Goal: Task Accomplishment & Management: Use online tool/utility

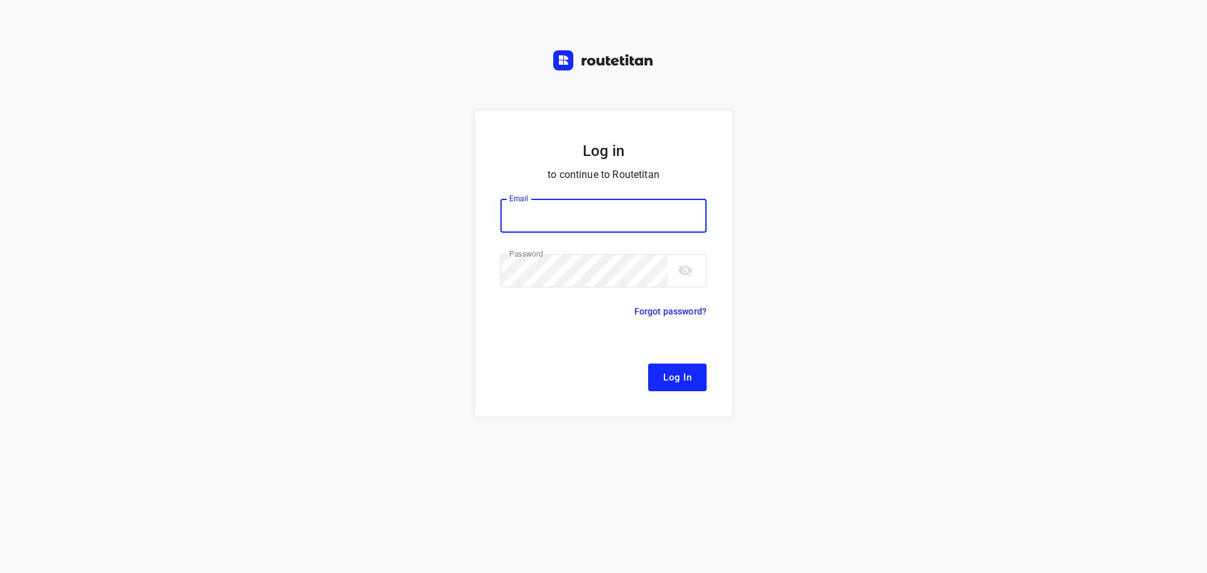
type input "[EMAIL_ADDRESS][DOMAIN_NAME]"
click at [682, 376] on span "Log In" at bounding box center [677, 377] width 28 height 16
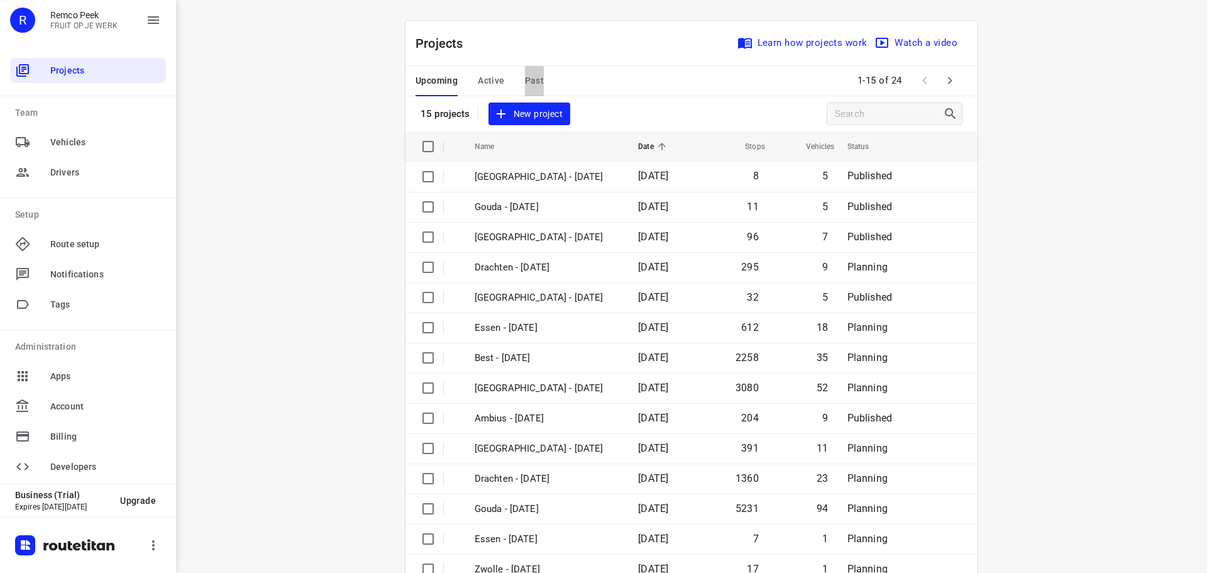
click at [533, 78] on span "Past" at bounding box center [534, 81] width 19 height 16
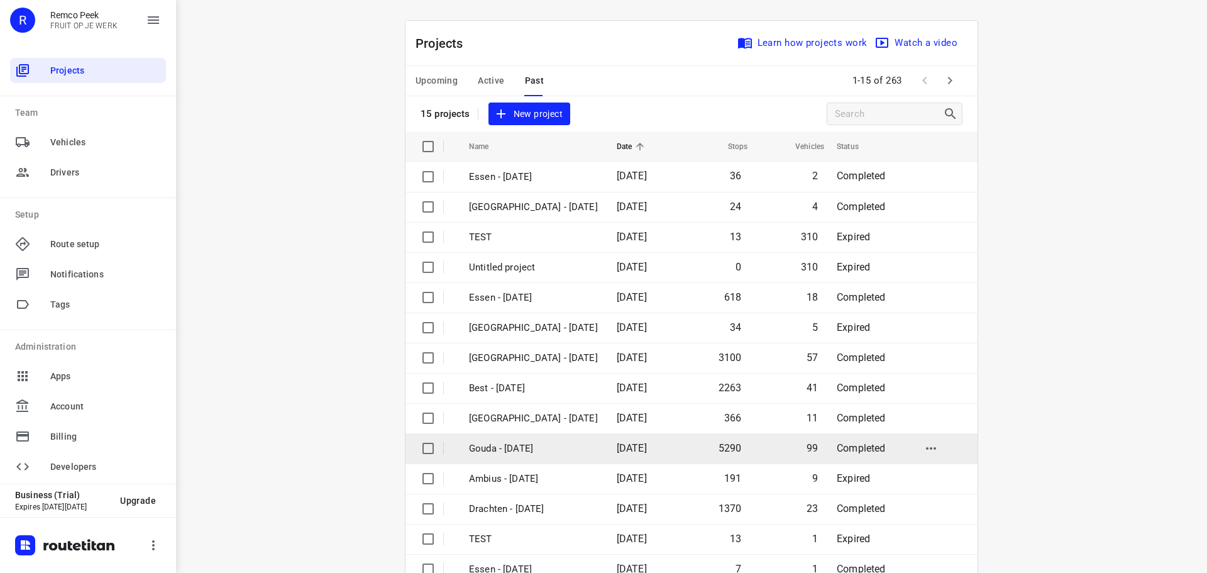
click at [509, 442] on p "Gouda - [DATE]" at bounding box center [533, 448] width 129 height 14
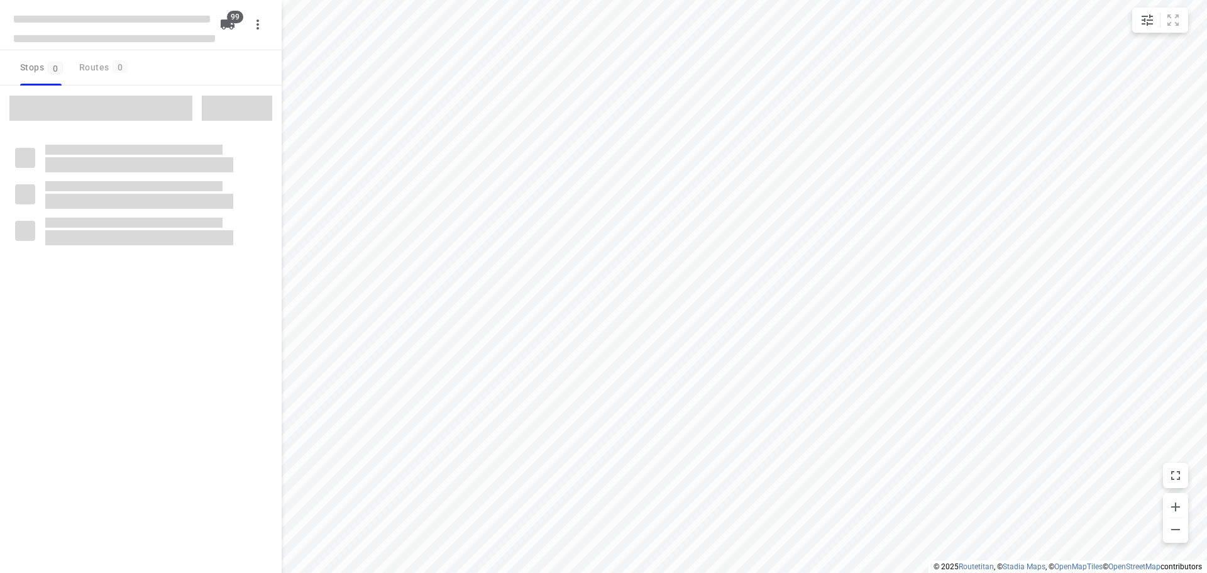
checkbox input "true"
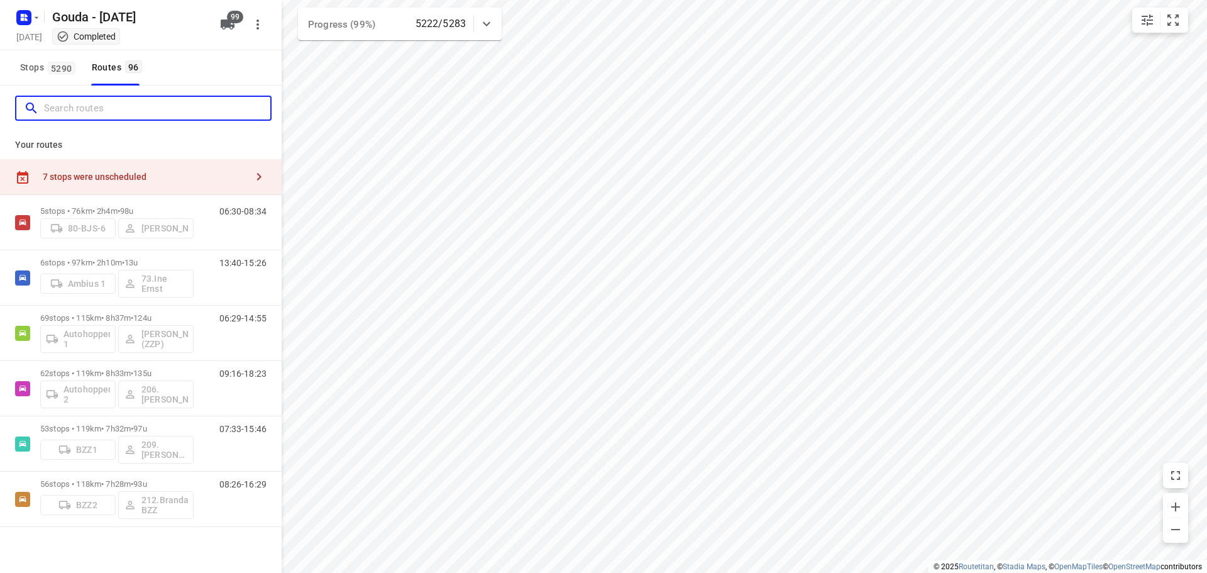
click at [105, 105] on input "Search routes" at bounding box center [157, 108] width 226 height 19
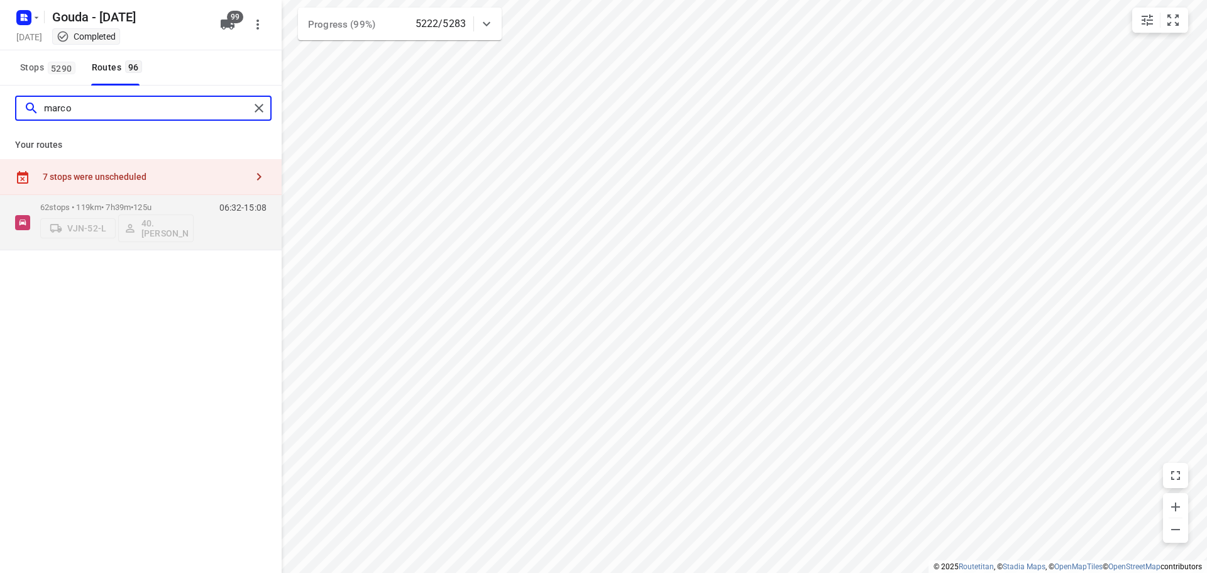
drag, startPoint x: 69, startPoint y: 106, endPoint x: 0, endPoint y: 102, distance: 69.2
click at [0, 102] on div "marco" at bounding box center [141, 107] width 282 height 45
type input "[PERSON_NAME]"
click at [94, 203] on p "41 stops • 399km • 10h15m • 65u" at bounding box center [116, 206] width 153 height 9
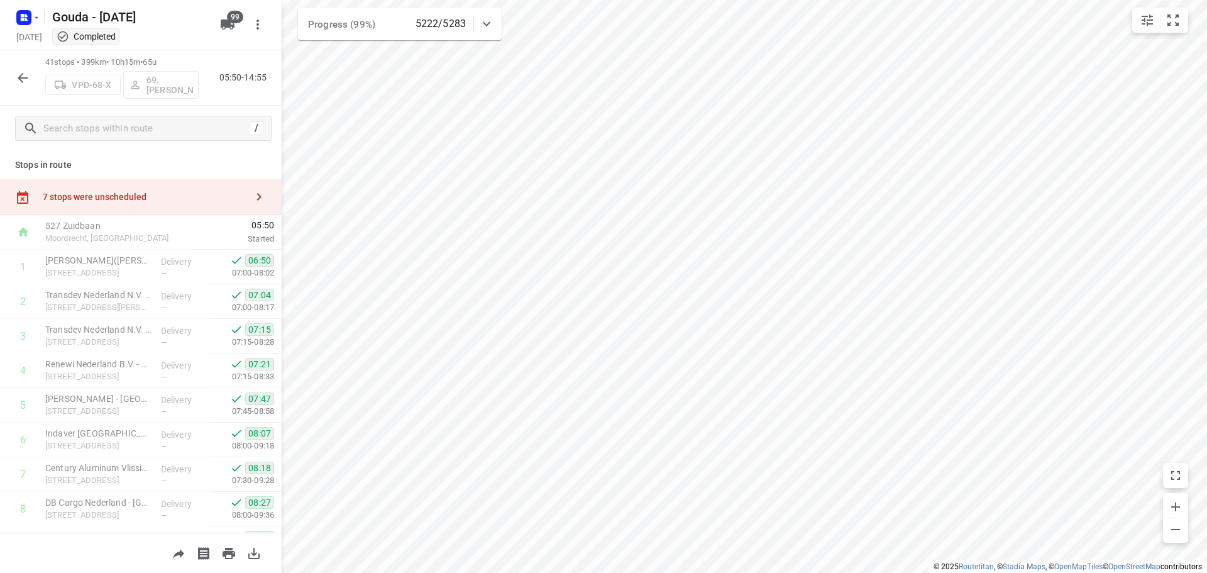
click at [17, 78] on icon "button" at bounding box center [22, 77] width 15 height 15
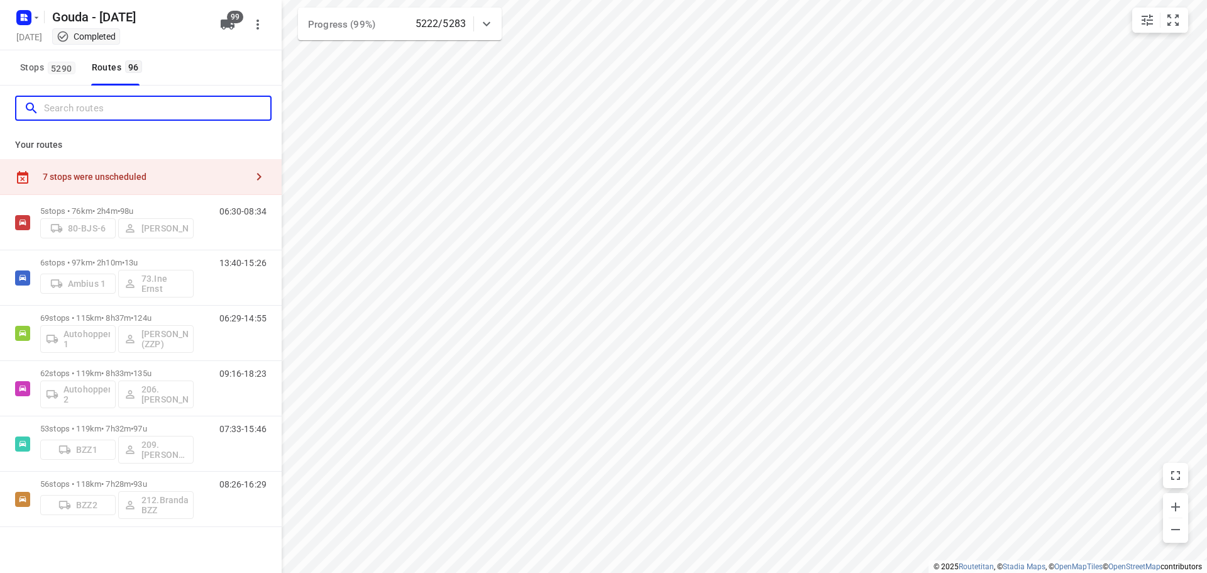
click at [85, 116] on input "Search routes" at bounding box center [157, 108] width 226 height 19
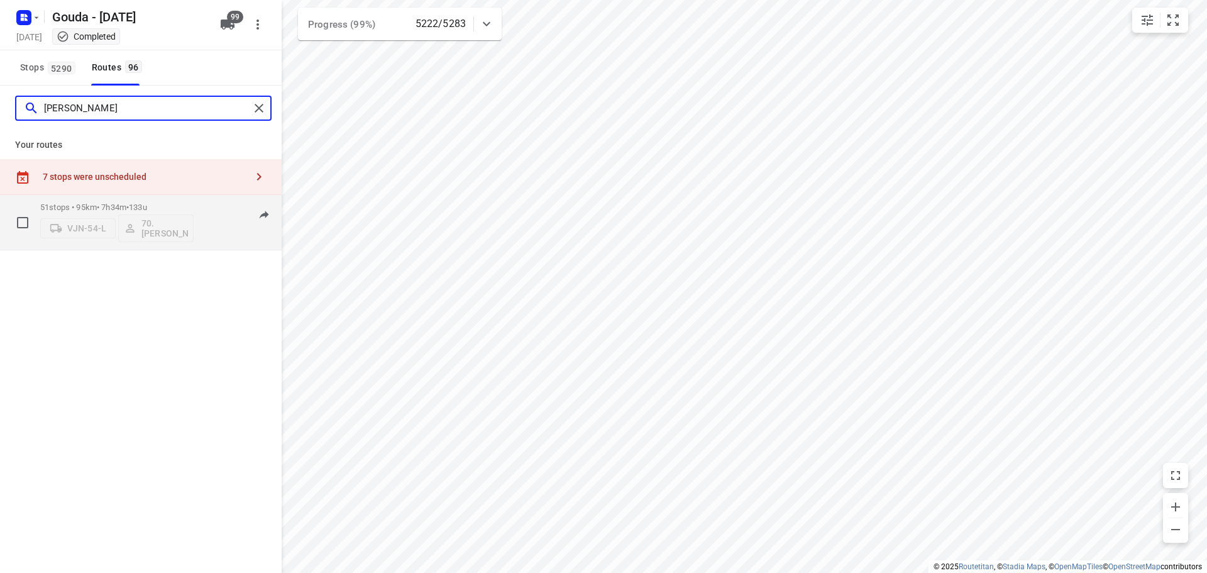
type input "[PERSON_NAME]"
click at [108, 206] on p "51 stops • 95km • 7h34m • 133u" at bounding box center [116, 206] width 153 height 9
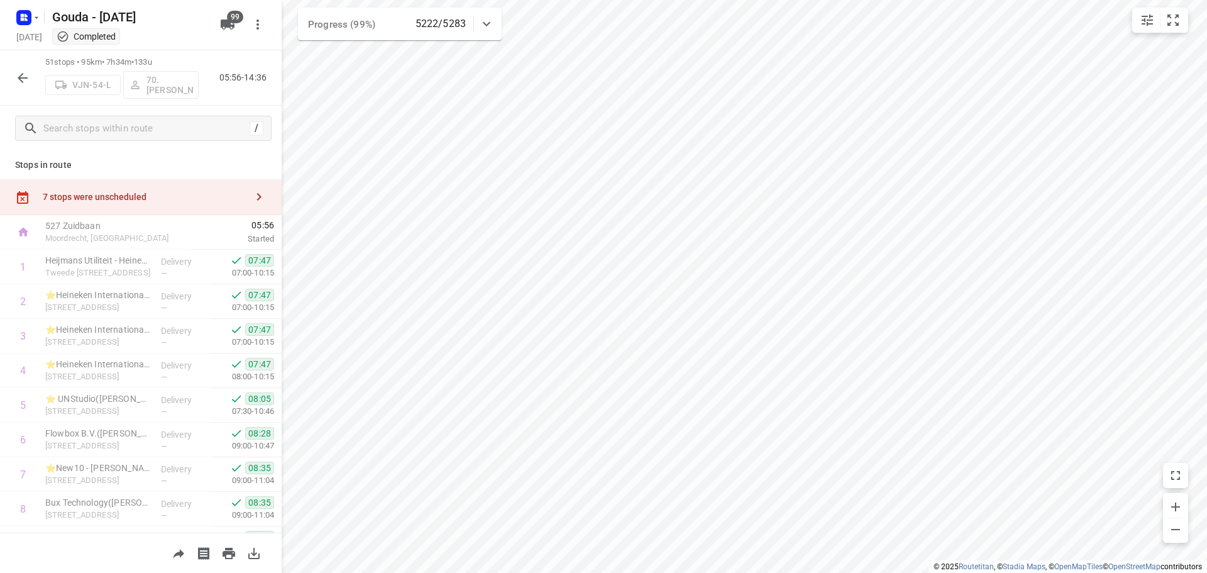
click at [19, 79] on icon "button" at bounding box center [23, 78] width 10 height 10
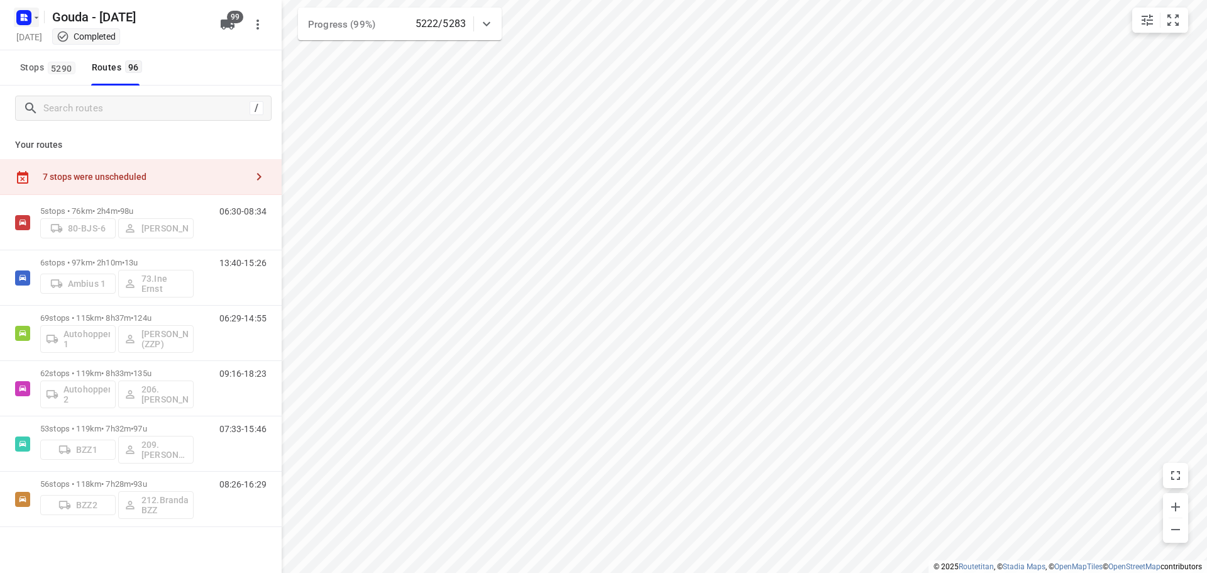
click at [38, 19] on icon "button" at bounding box center [36, 18] width 10 height 10
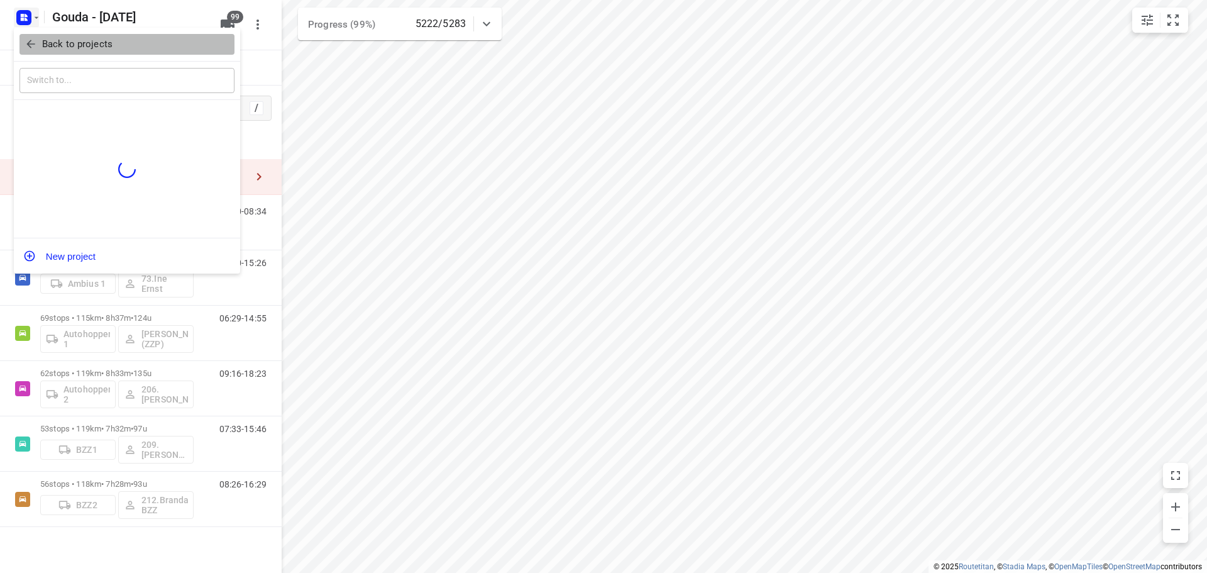
click at [33, 36] on button "Back to projects" at bounding box center [126, 44] width 215 height 21
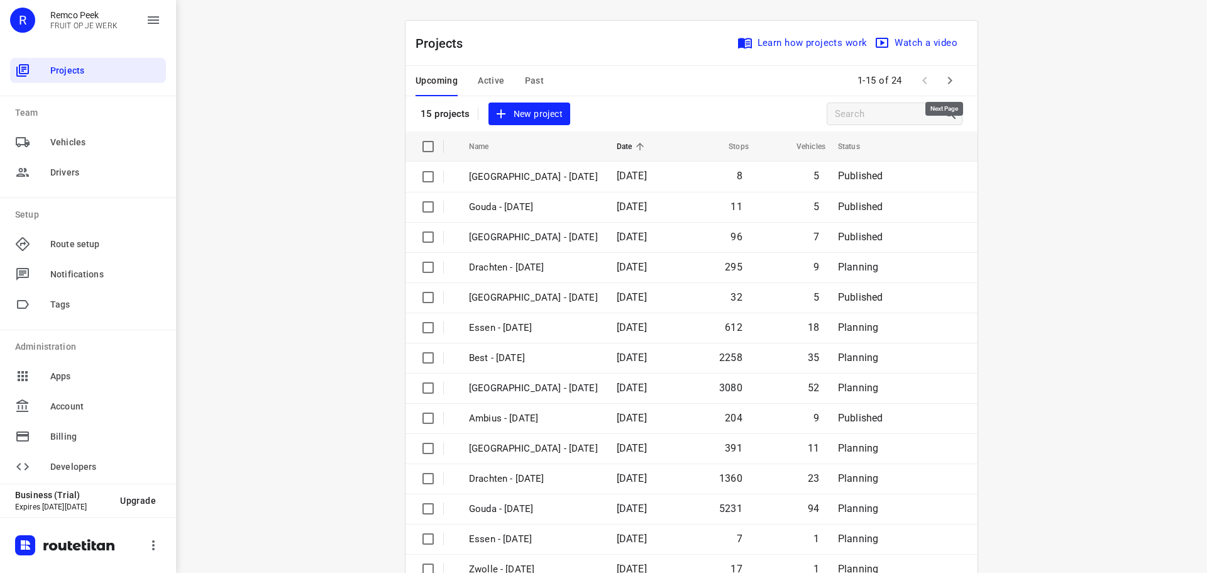
click at [943, 77] on icon "button" at bounding box center [949, 80] width 15 height 15
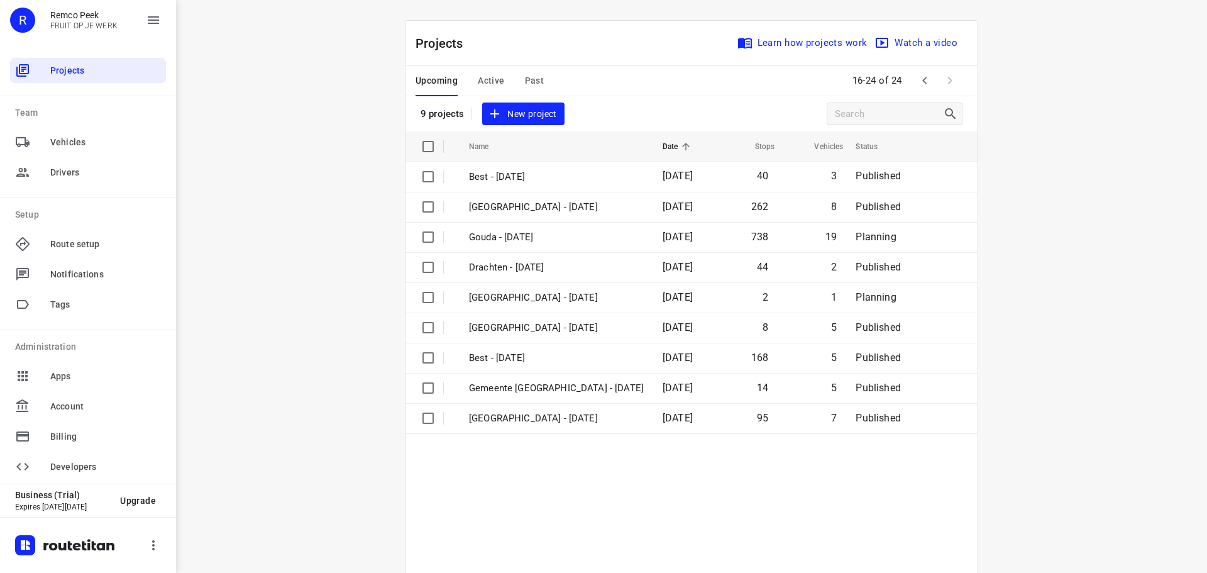
click at [917, 81] on icon "button" at bounding box center [924, 80] width 15 height 15
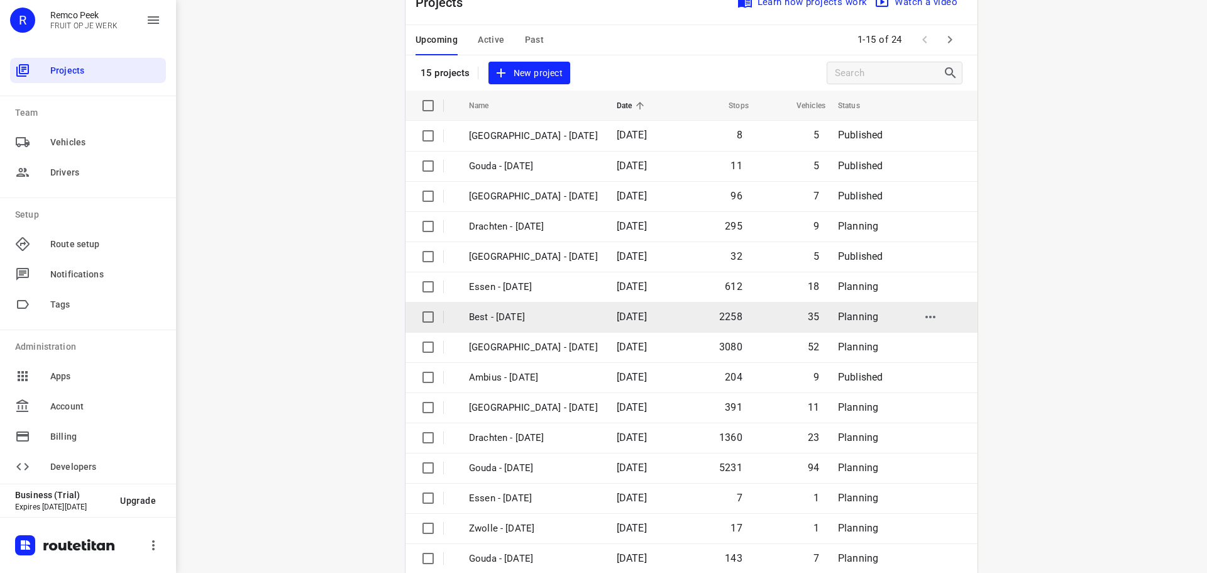
scroll to position [63, 0]
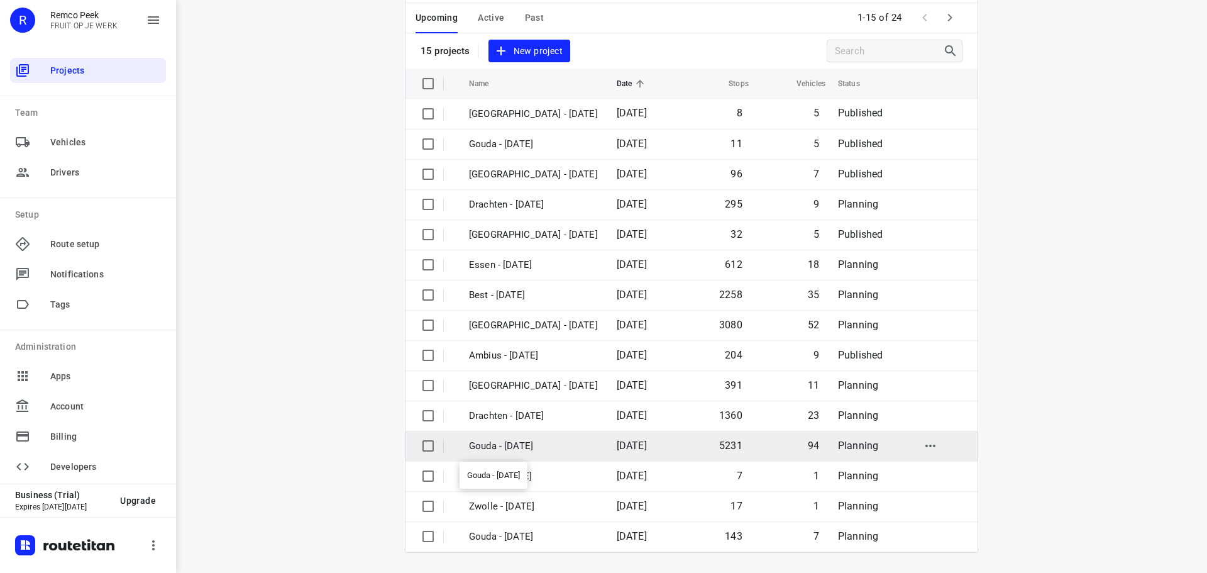
click at [511, 444] on p "Gouda - [DATE]" at bounding box center [533, 446] width 129 height 14
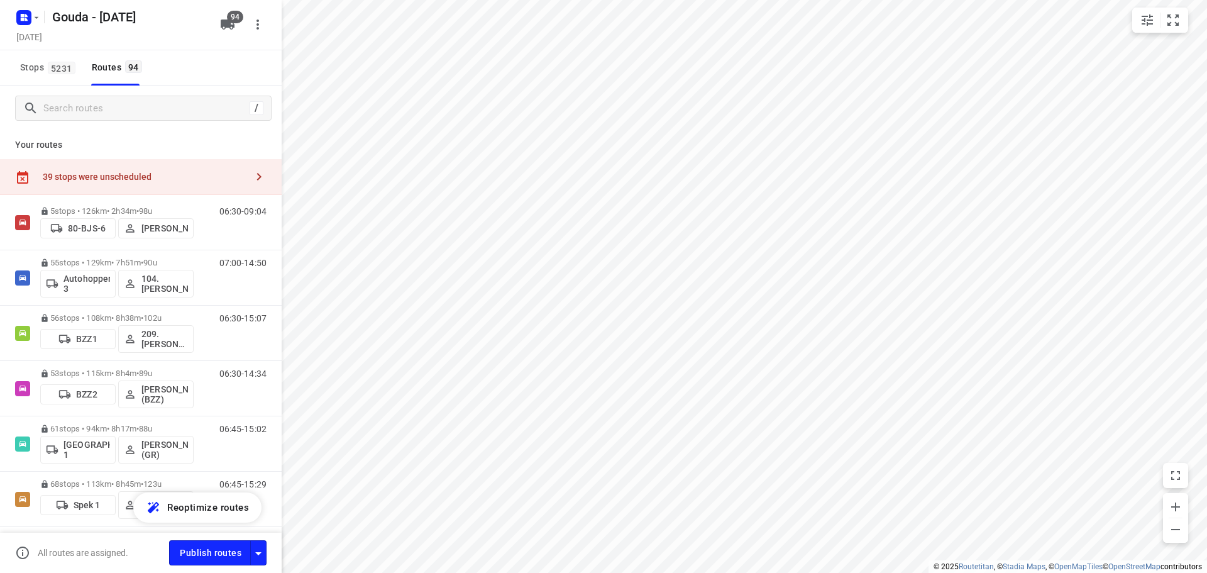
checkbox input "true"
click at [150, 101] on input "Search routes" at bounding box center [157, 108] width 226 height 19
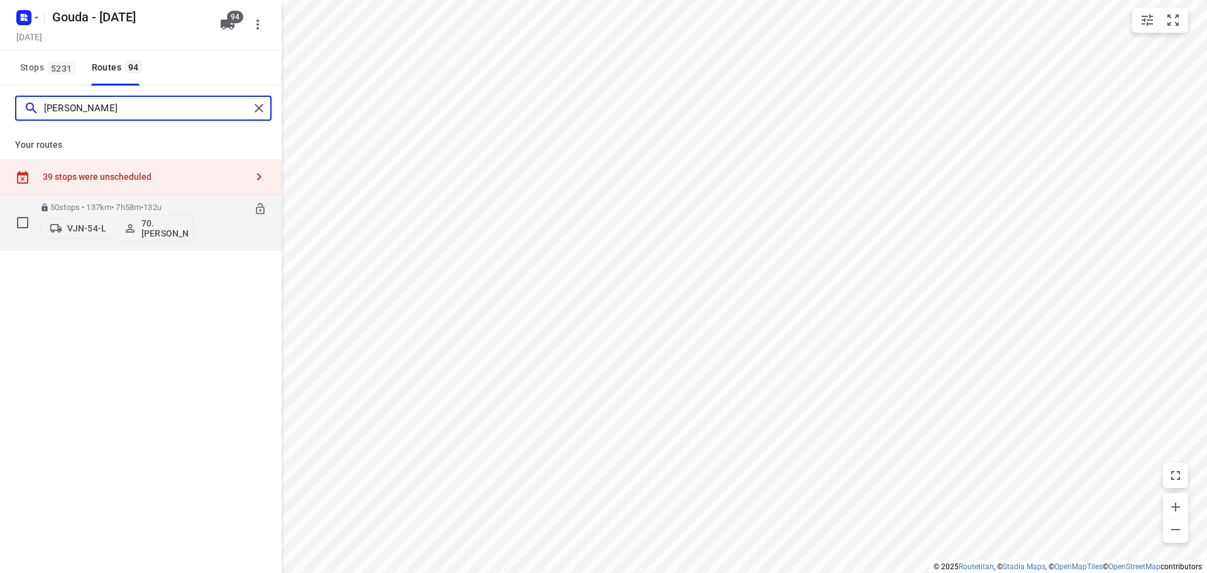
type input "[PERSON_NAME]"
click at [115, 206] on p "50 stops • 137km • 7h58m • 132u" at bounding box center [116, 206] width 153 height 9
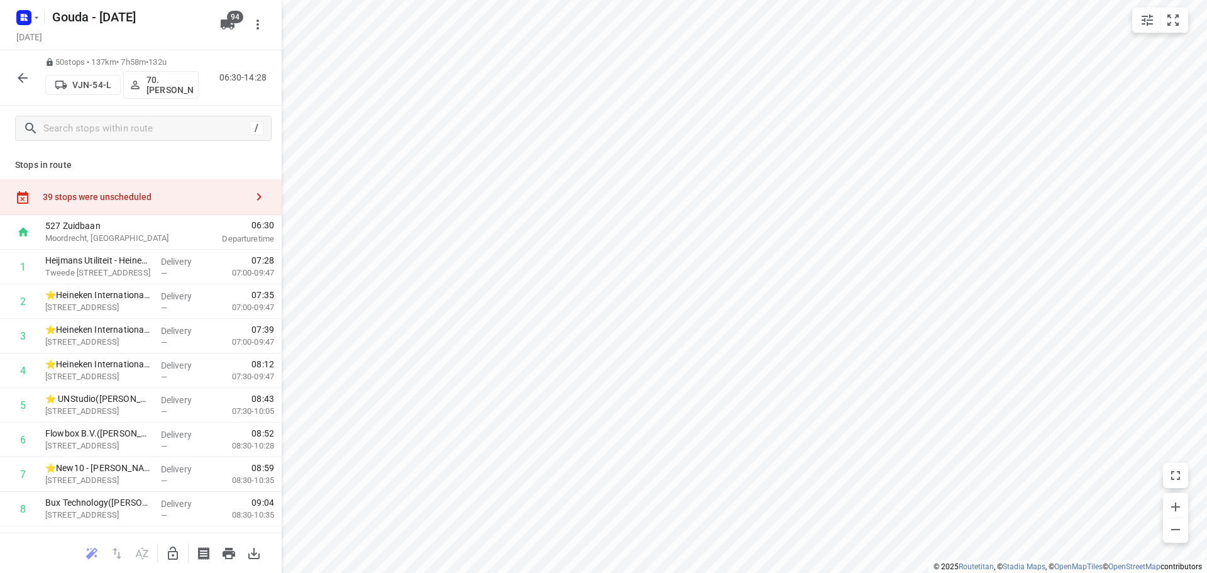
click at [16, 72] on icon "button" at bounding box center [22, 77] width 15 height 15
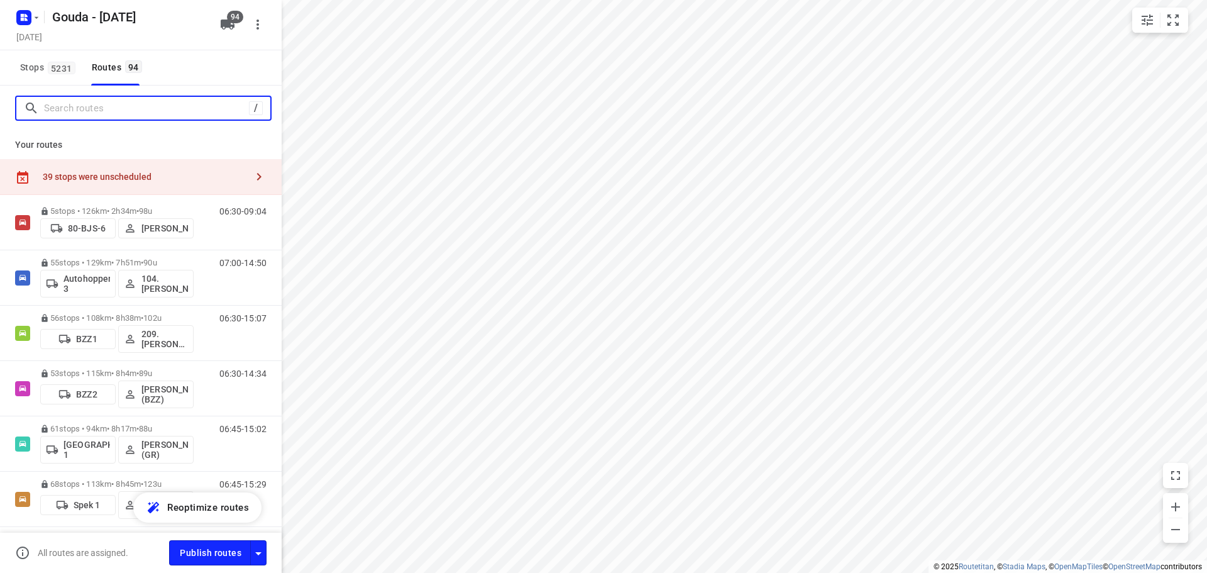
click at [150, 112] on input "Search routes" at bounding box center [146, 108] width 205 height 19
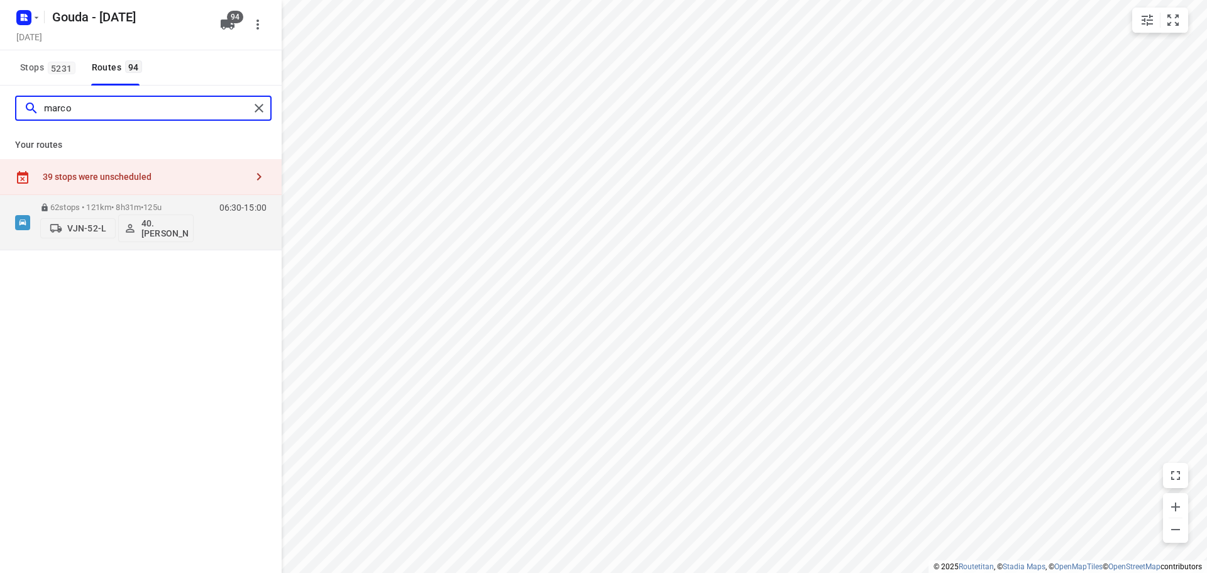
drag, startPoint x: 87, startPoint y: 113, endPoint x: 9, endPoint y: 106, distance: 78.2
click at [9, 106] on div "marco" at bounding box center [141, 107] width 282 height 45
click at [74, 106] on input "[PERSON_NAME]" at bounding box center [147, 108] width 206 height 19
click at [139, 107] on input "aert" at bounding box center [147, 108] width 206 height 19
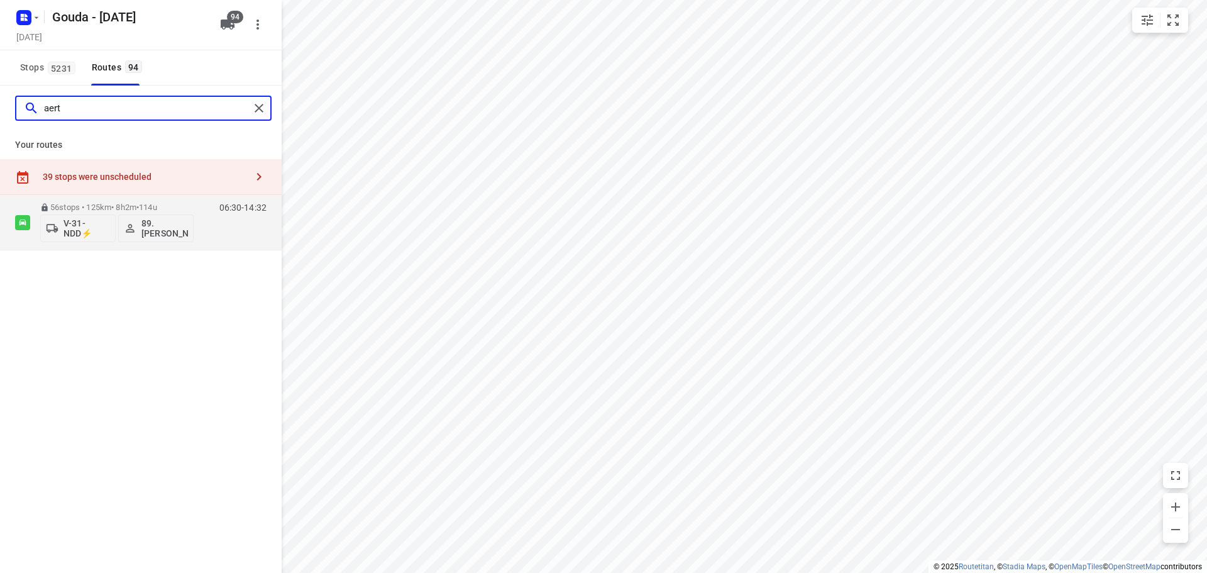
click at [138, 107] on input "aert" at bounding box center [147, 108] width 206 height 19
type input "hoorn"
click at [116, 202] on p "76 stops • 123km • 8h11m • 125u" at bounding box center [116, 206] width 153 height 9
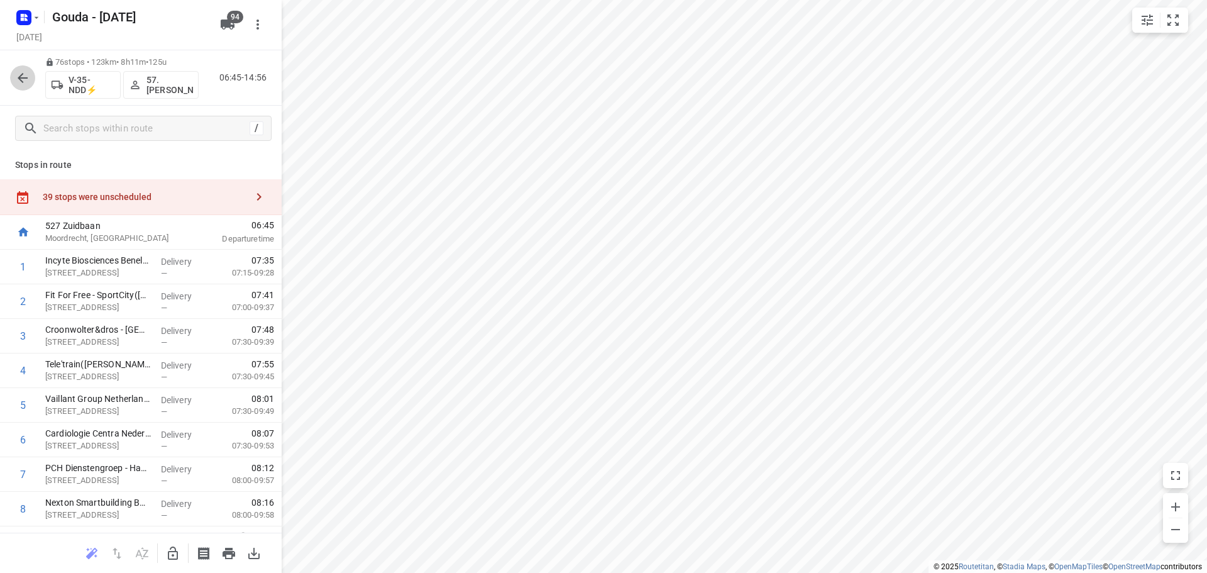
click at [21, 75] on icon "button" at bounding box center [23, 78] width 10 height 10
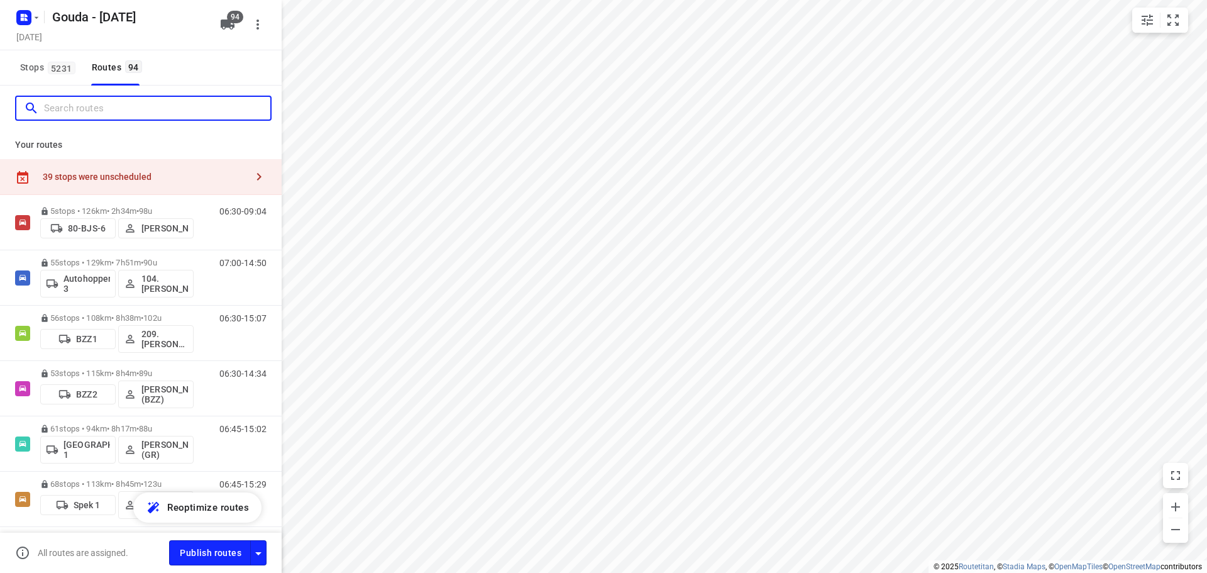
click at [88, 109] on input "Search routes" at bounding box center [157, 108] width 226 height 19
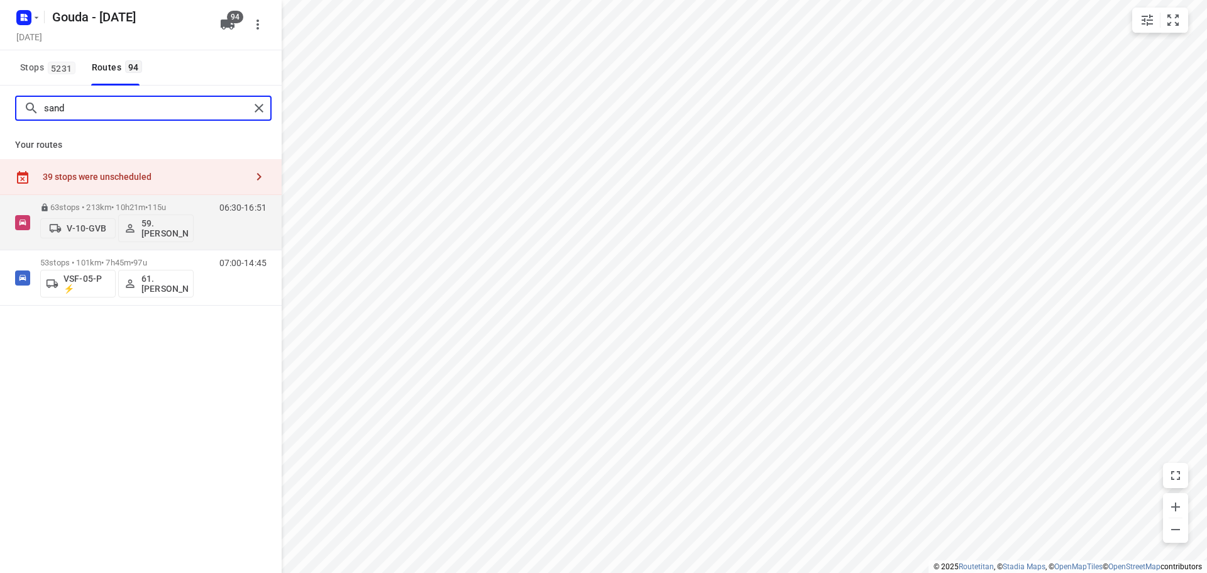
click at [146, 104] on input "sand" at bounding box center [147, 108] width 206 height 19
click at [84, 106] on input "smit" at bounding box center [147, 108] width 206 height 19
click at [158, 110] on input "fra" at bounding box center [147, 108] width 206 height 19
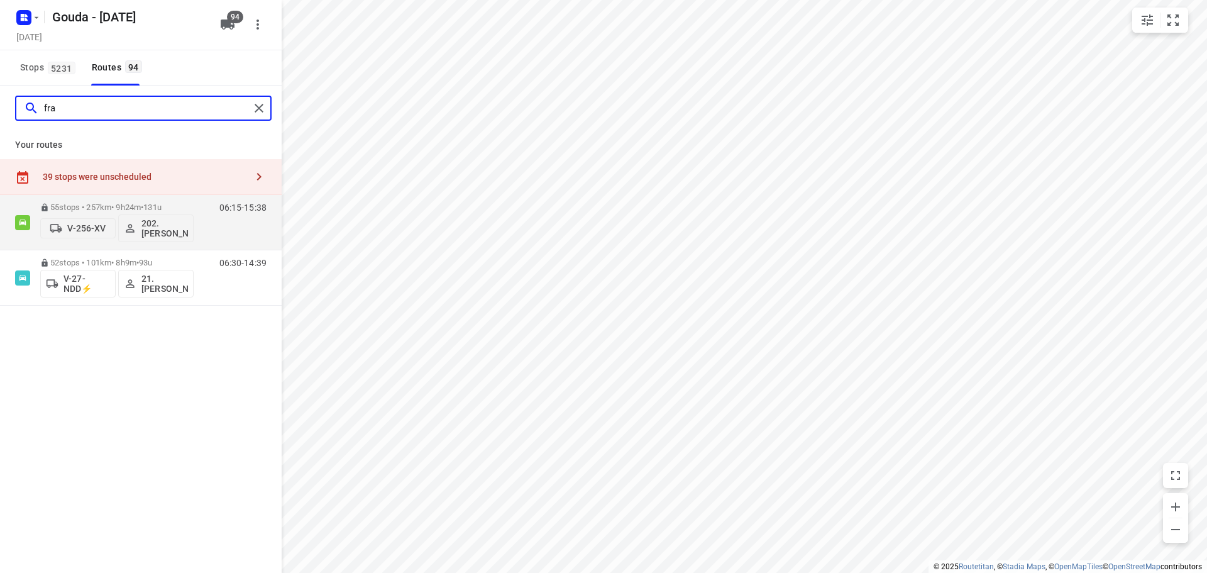
click at [158, 110] on input "fra" at bounding box center [147, 108] width 206 height 19
click at [65, 111] on input "cor" at bounding box center [147, 108] width 206 height 19
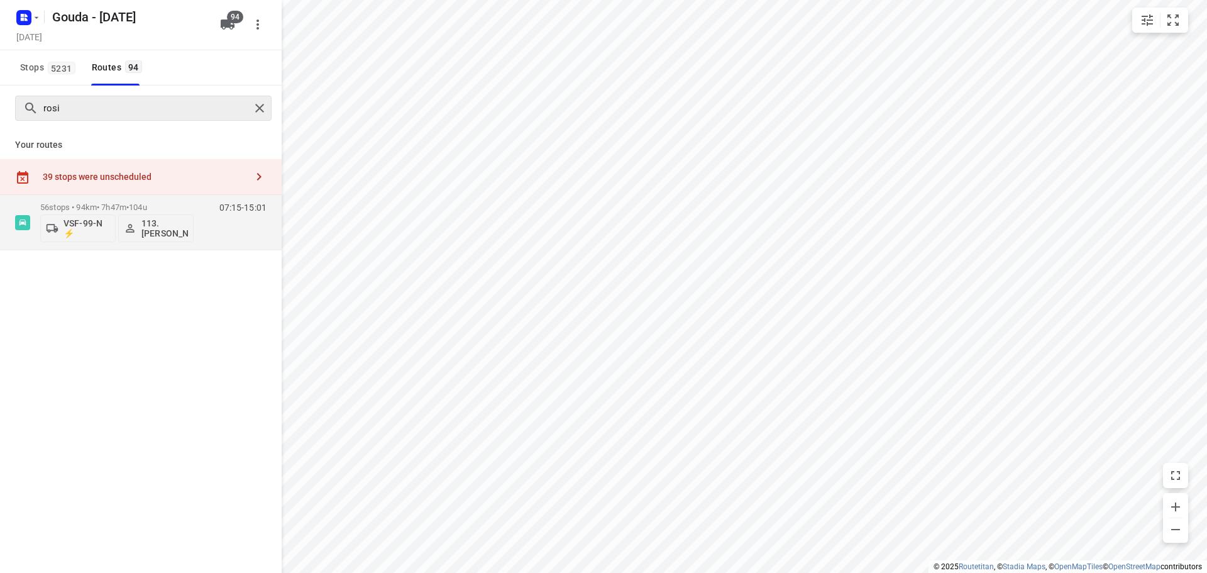
click at [96, 97] on div "rosi" at bounding box center [143, 108] width 256 height 25
click at [87, 109] on input "rosi" at bounding box center [147, 108] width 206 height 19
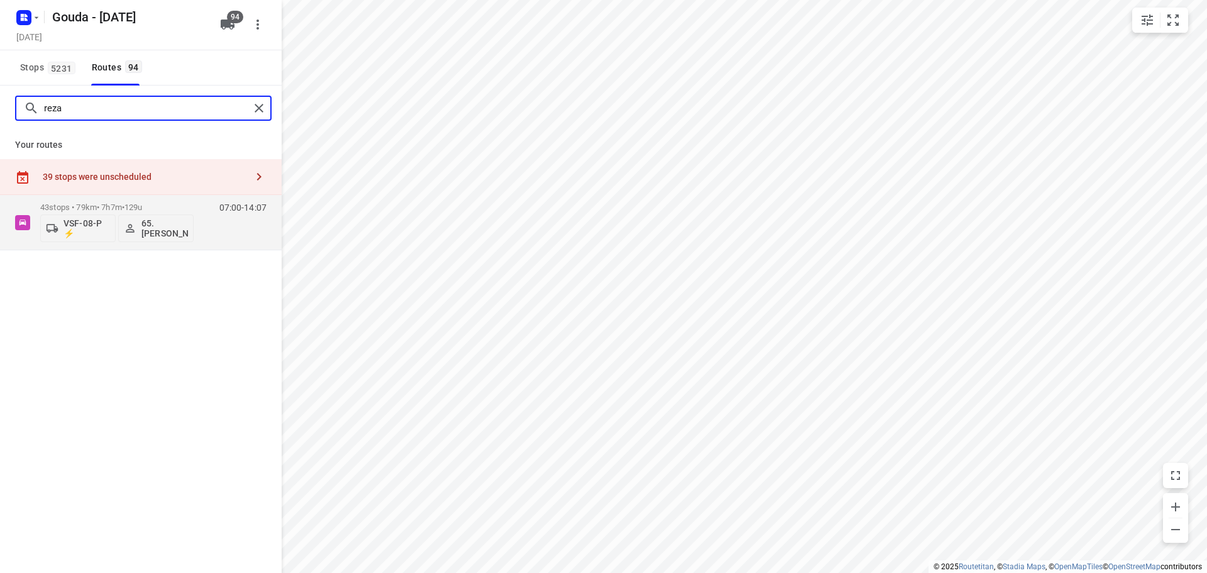
click at [92, 106] on input "reza" at bounding box center [147, 108] width 206 height 19
type input "britt"
click at [106, 204] on p "62 stops • 126km • 8h33m • 127u" at bounding box center [116, 206] width 153 height 9
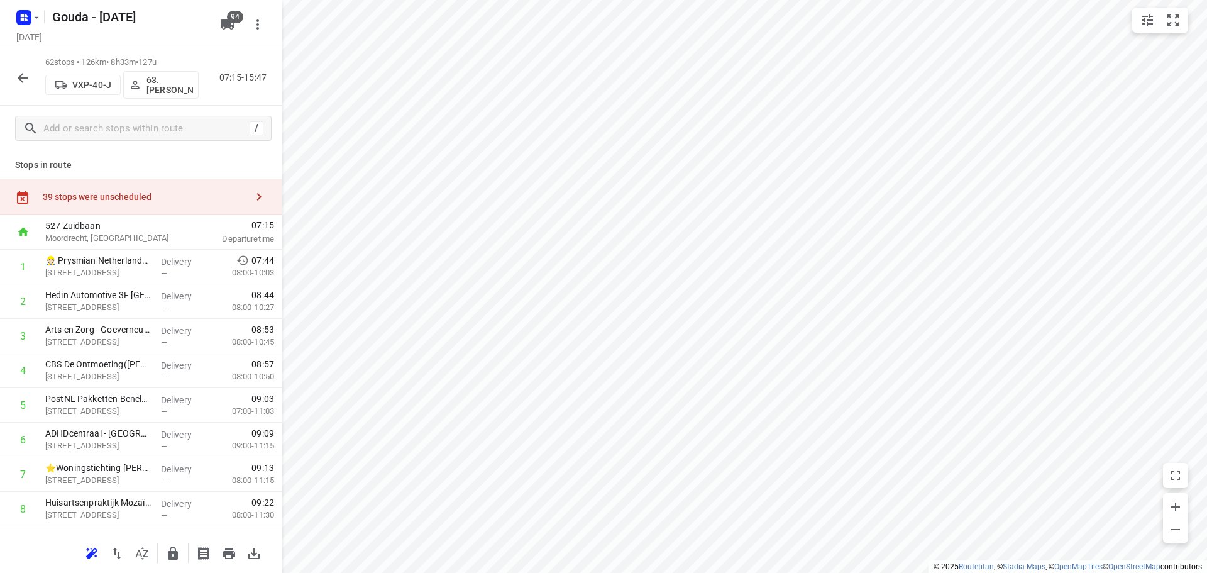
click at [20, 82] on icon "button" at bounding box center [22, 77] width 15 height 15
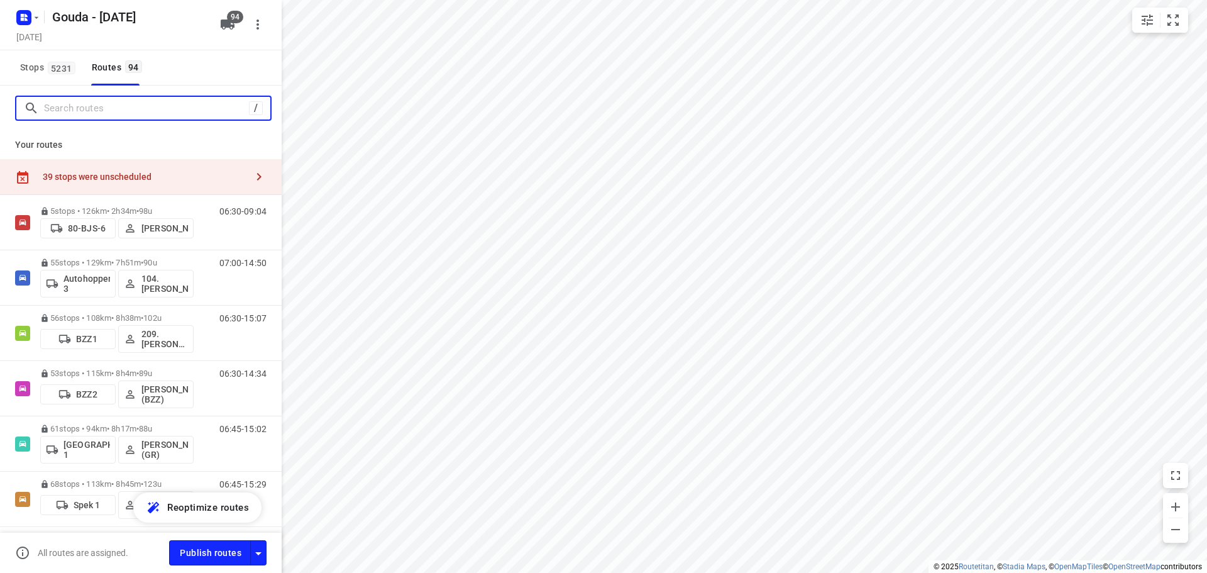
click at [120, 112] on input "Search routes" at bounding box center [146, 108] width 205 height 19
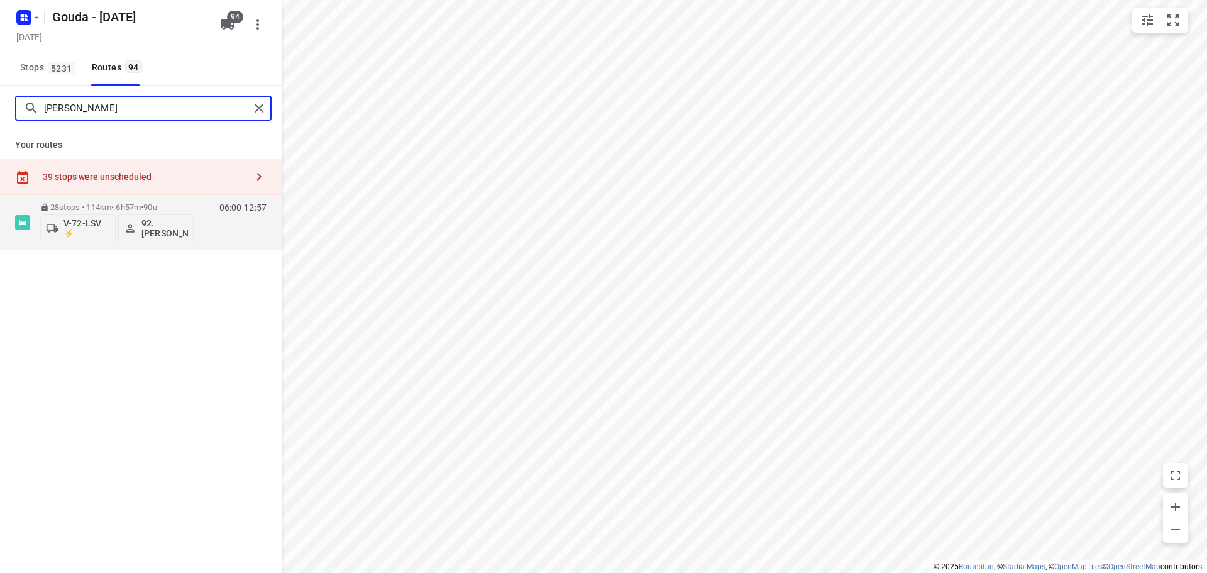
click at [72, 109] on input "[PERSON_NAME]" at bounding box center [147, 108] width 206 height 19
type input "shahr"
click at [107, 204] on p "57 stops • 39km • 6h5m • 89u" at bounding box center [116, 206] width 153 height 9
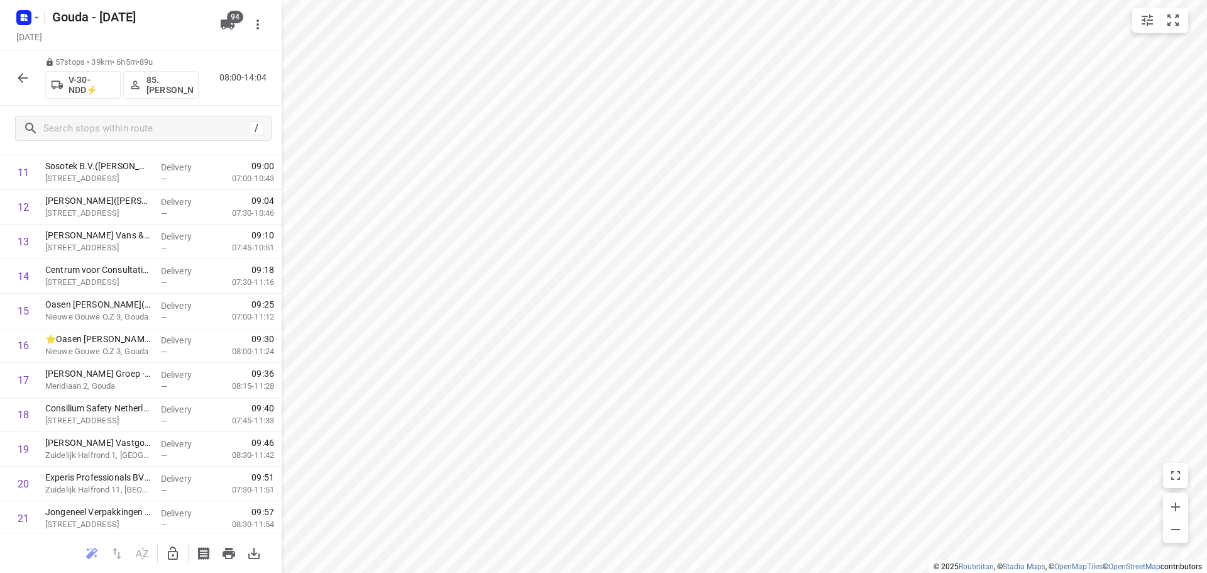
scroll to position [754, 0]
click at [19, 76] on icon "button" at bounding box center [22, 77] width 15 height 15
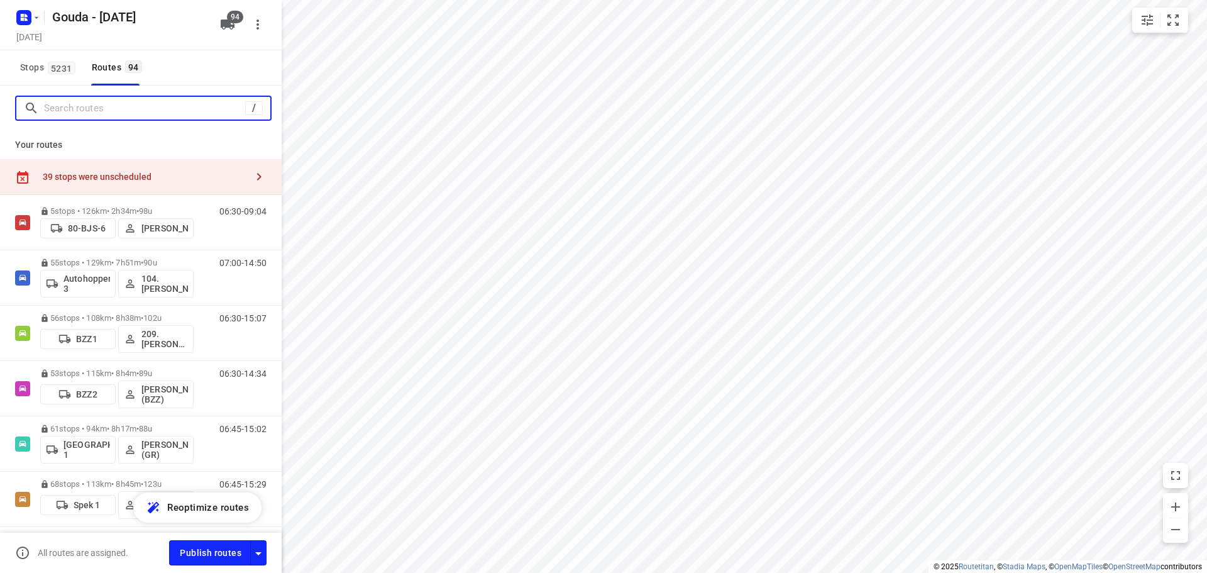
click at [118, 114] on input "Search routes" at bounding box center [144, 108] width 201 height 19
click at [86, 111] on input "Search routes" at bounding box center [144, 108] width 201 height 19
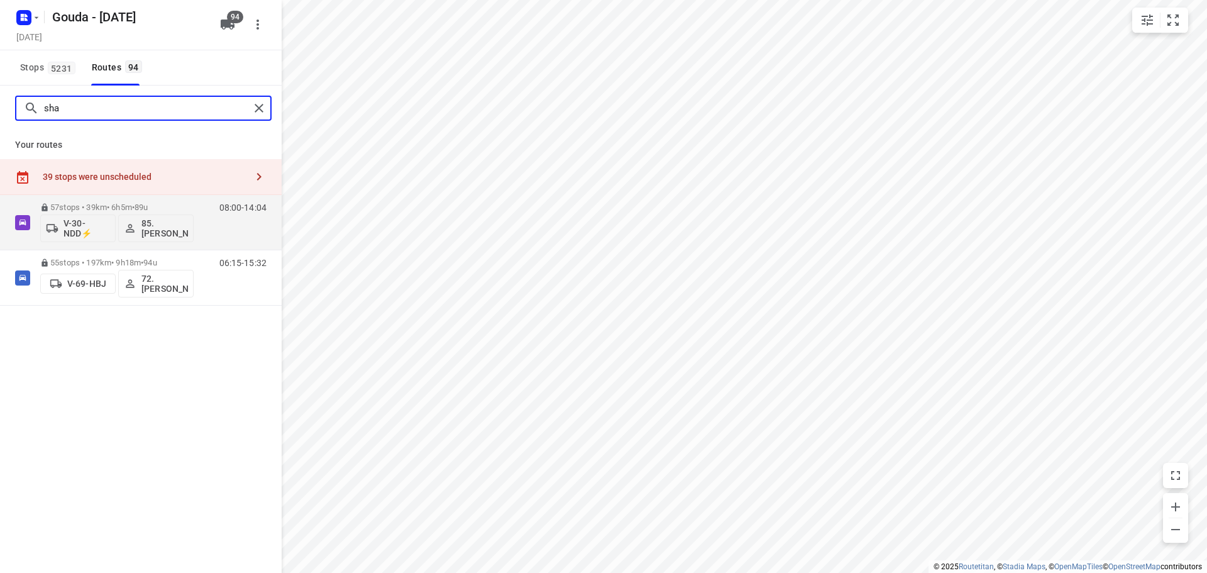
click at [131, 107] on input "sha" at bounding box center [147, 108] width 206 height 19
type input "h"
click at [82, 113] on input "jas" at bounding box center [147, 108] width 206 height 19
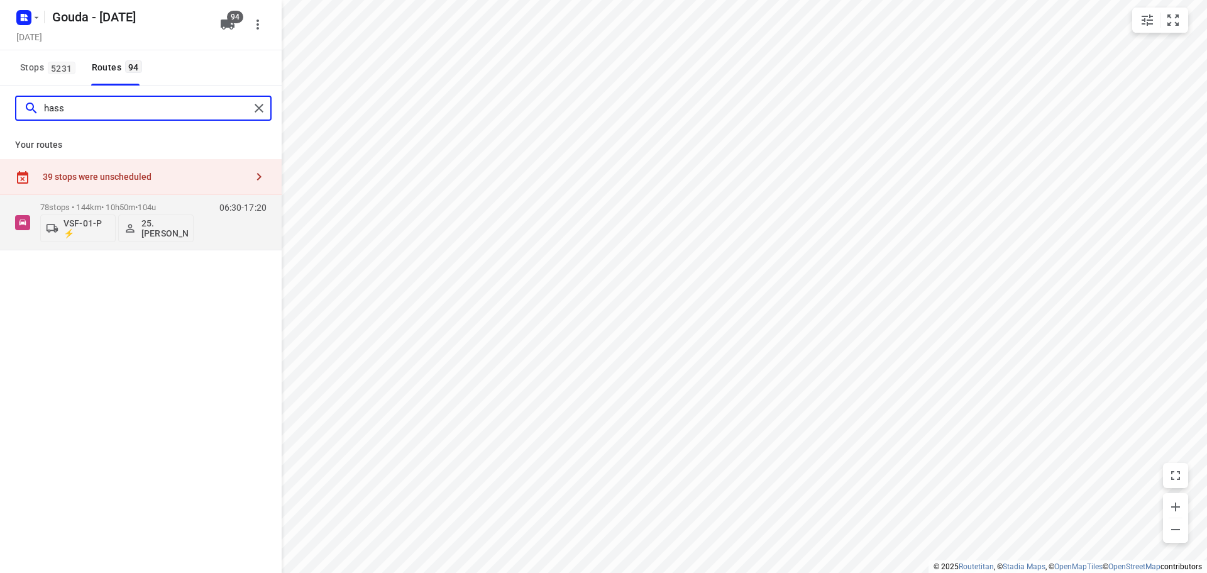
type input "hass"
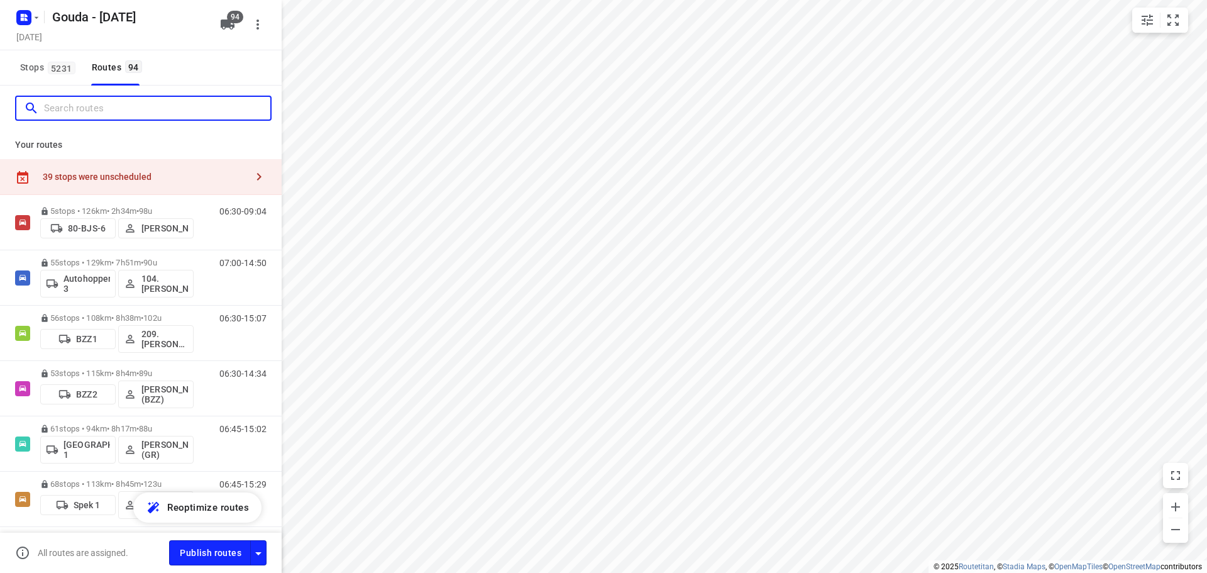
click at [109, 102] on input "Search routes" at bounding box center [157, 108] width 226 height 19
click at [80, 107] on input "Search routes" at bounding box center [146, 108] width 205 height 19
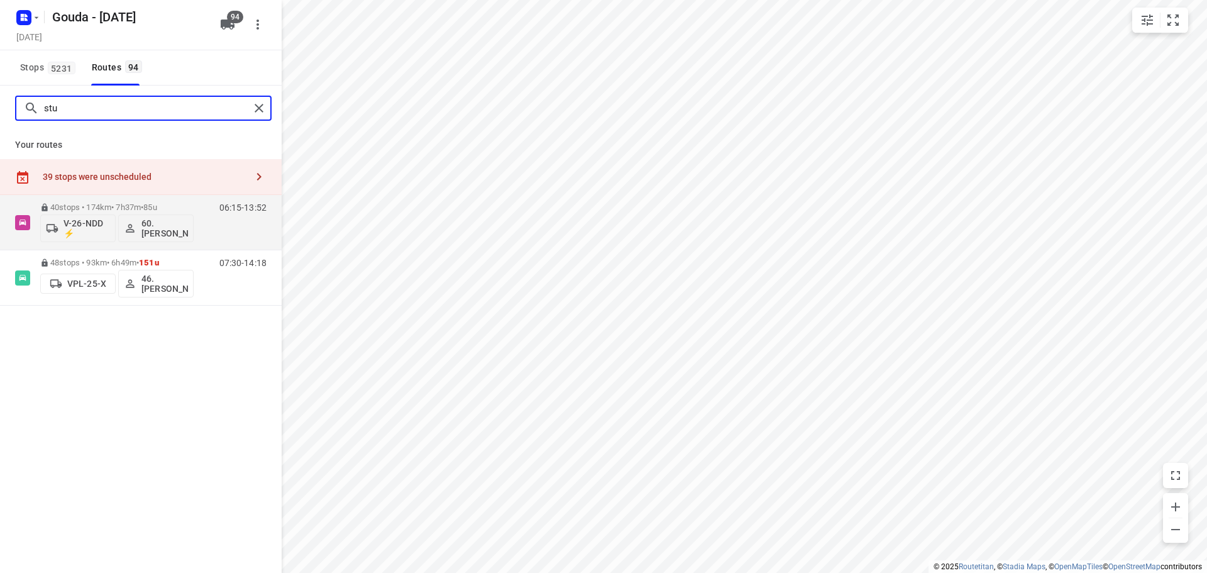
click at [82, 116] on input "stu" at bounding box center [147, 108] width 206 height 19
click at [82, 115] on input "stu" at bounding box center [147, 108] width 206 height 19
click at [113, 112] on input "hamm" at bounding box center [147, 108] width 206 height 19
click at [89, 112] on input "rol" at bounding box center [147, 108] width 206 height 19
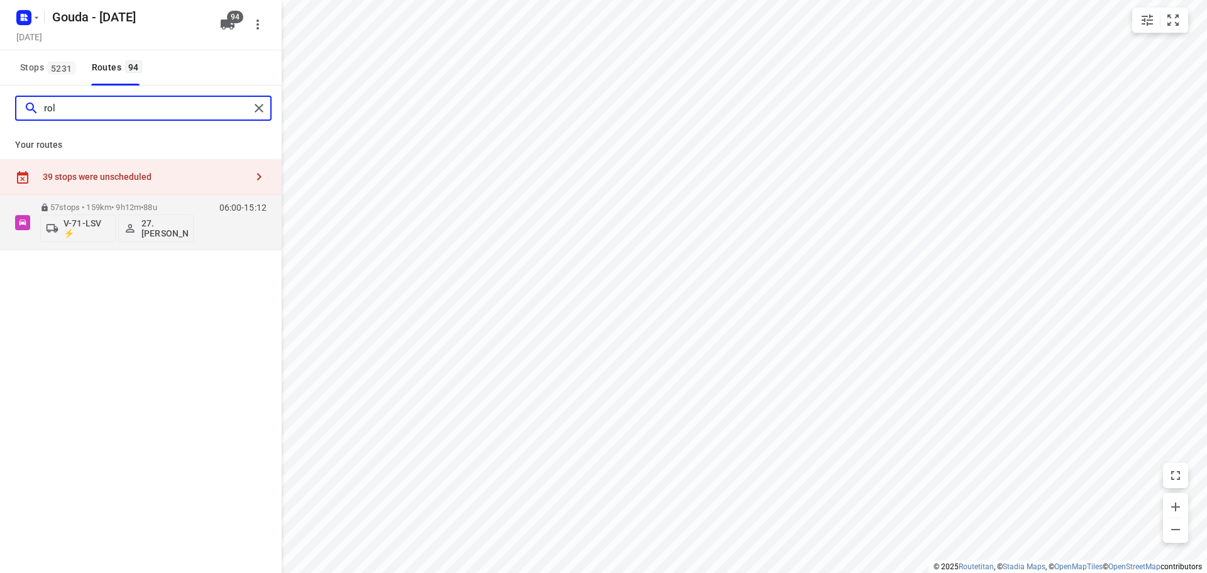
click at [89, 112] on input "rol" at bounding box center [147, 108] width 206 height 19
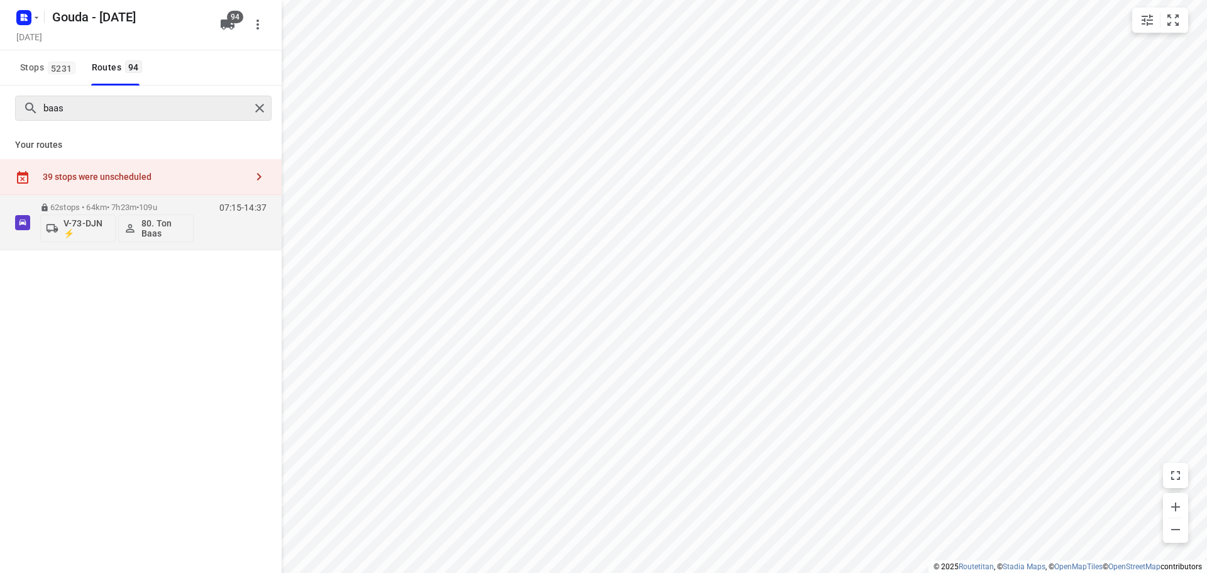
click at [65, 118] on div "baas" at bounding box center [143, 108] width 256 height 25
click at [69, 110] on input "baas" at bounding box center [147, 108] width 206 height 19
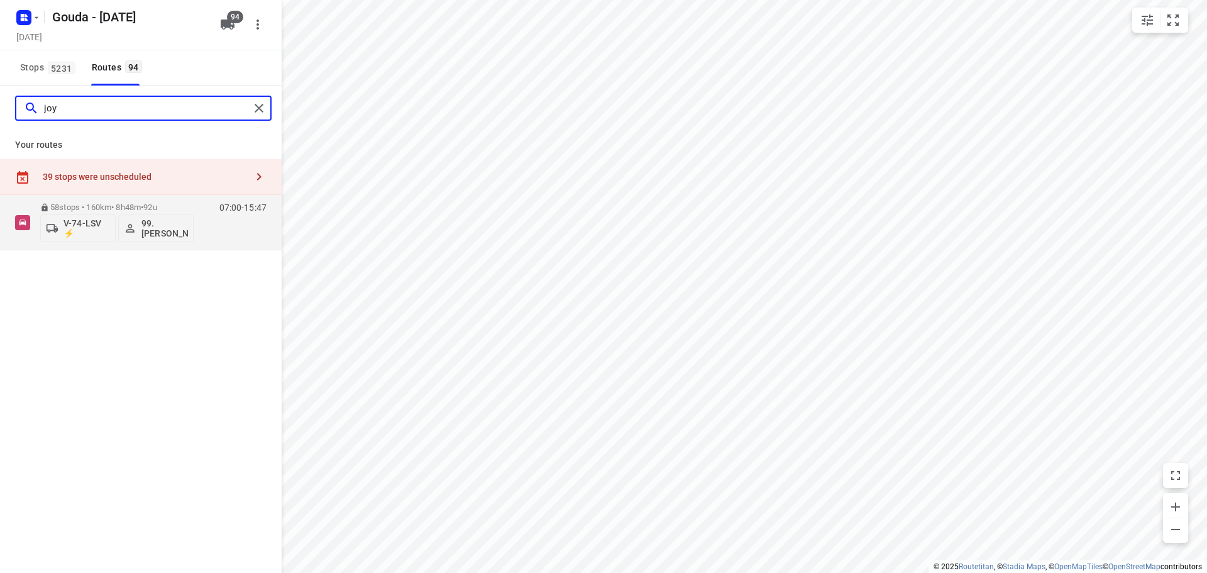
click at [206, 108] on input "joy" at bounding box center [147, 108] width 206 height 19
click at [99, 108] on input "maik" at bounding box center [147, 108] width 206 height 19
click at [84, 99] on input "maik" at bounding box center [147, 108] width 206 height 19
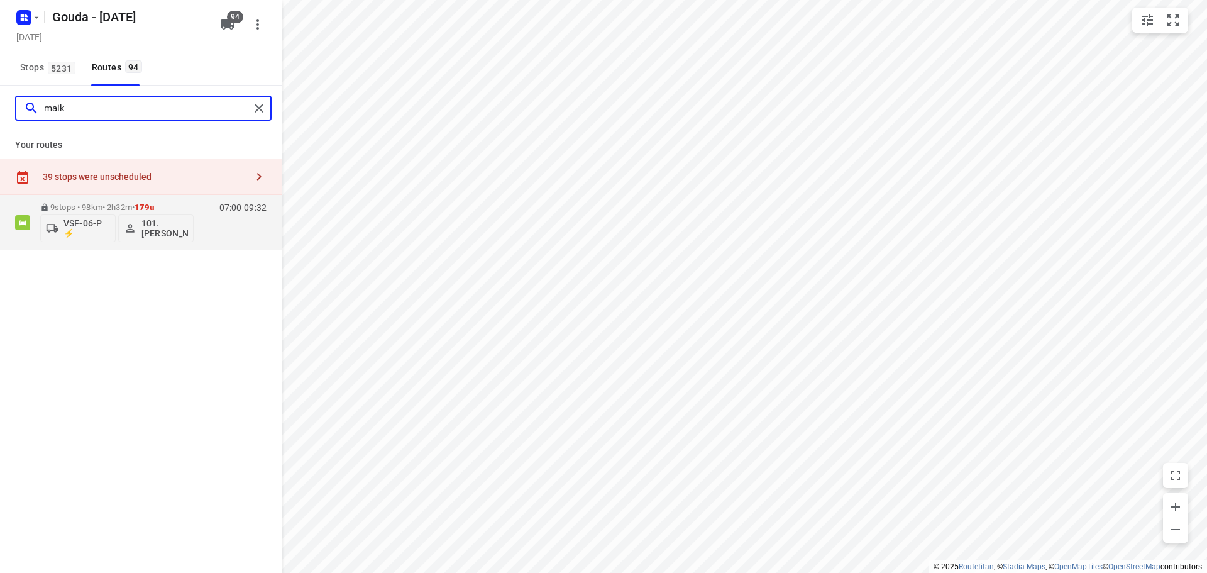
click at [81, 105] on input "maik" at bounding box center [147, 108] width 206 height 19
type input "alic"
click at [113, 202] on div "58 stops • 121km • 8h15m • 94u V-70-LVK ⚡ 22.[PERSON_NAME]" at bounding box center [116, 222] width 153 height 52
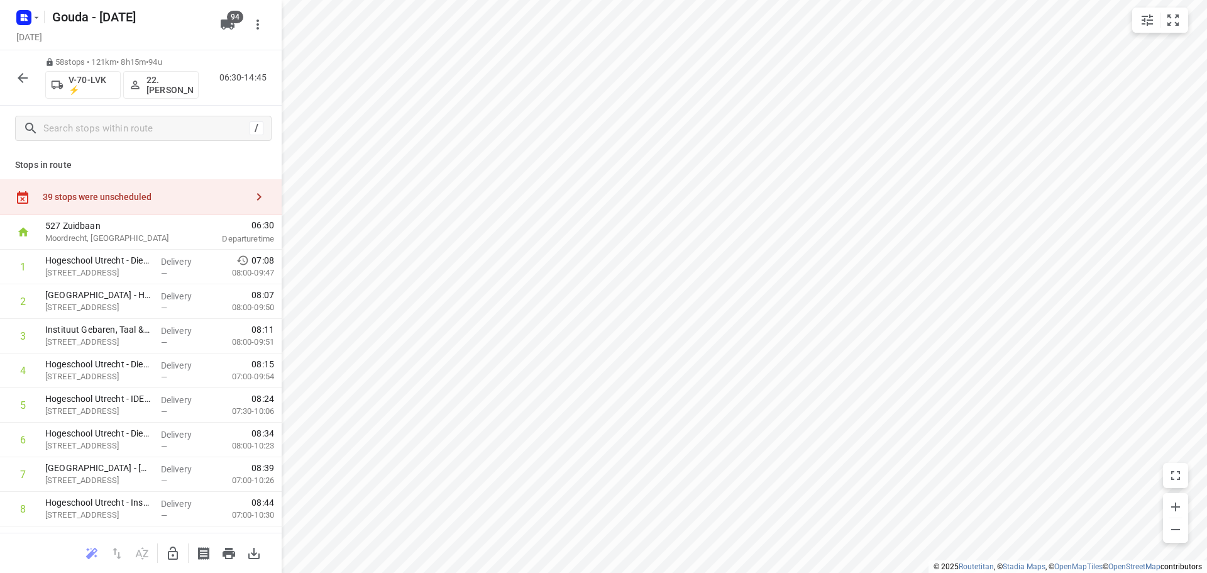
click at [20, 84] on icon "button" at bounding box center [22, 77] width 15 height 15
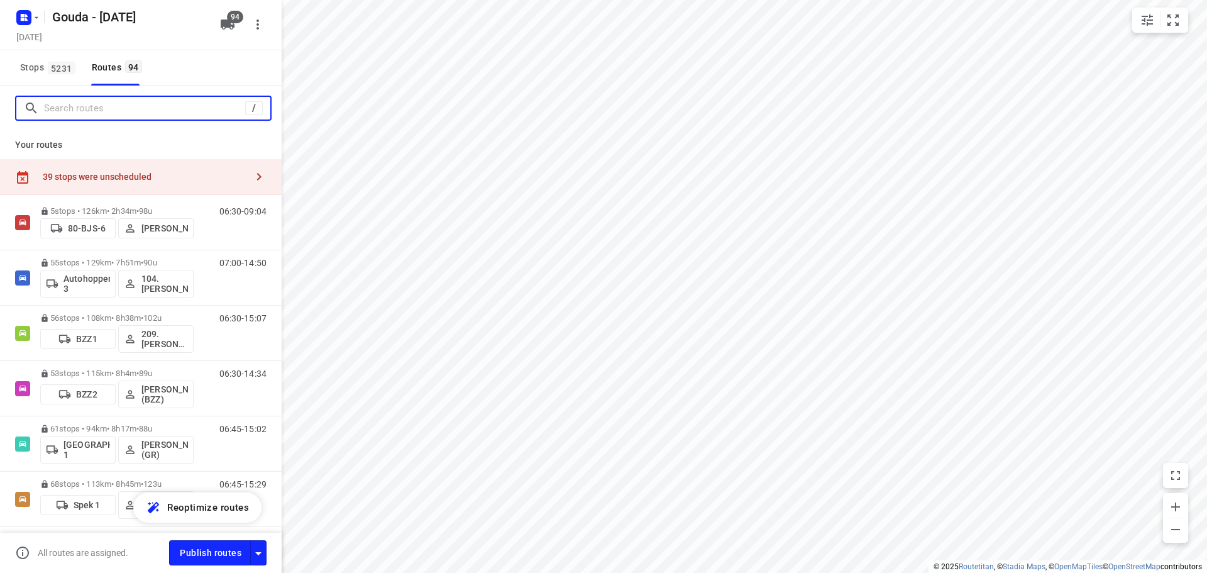
click at [96, 106] on input "Search routes" at bounding box center [144, 108] width 201 height 19
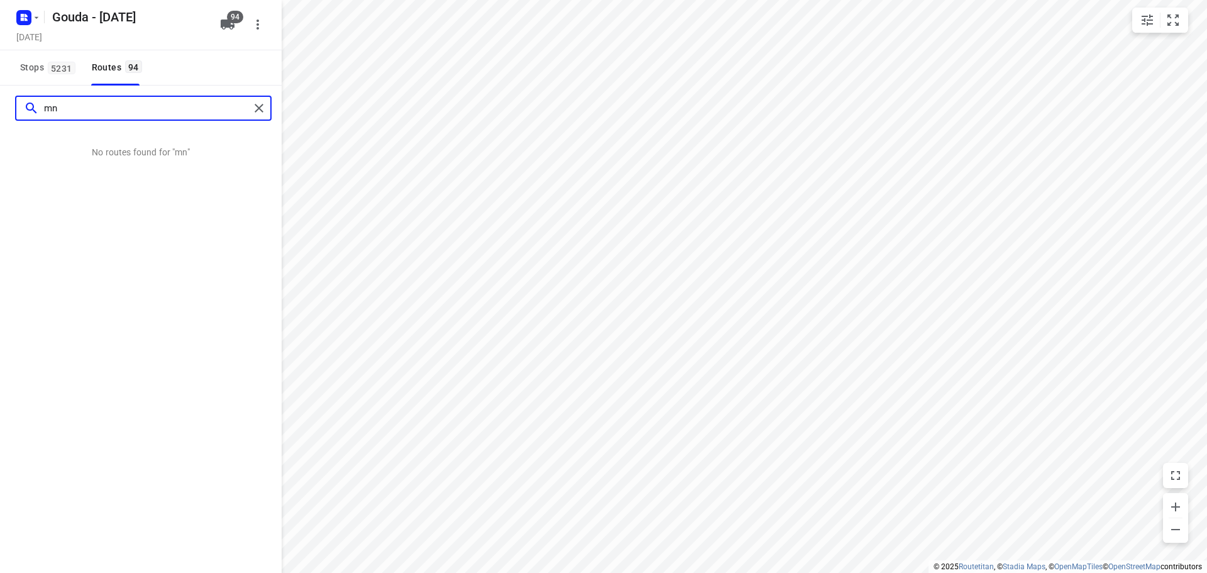
type input "m"
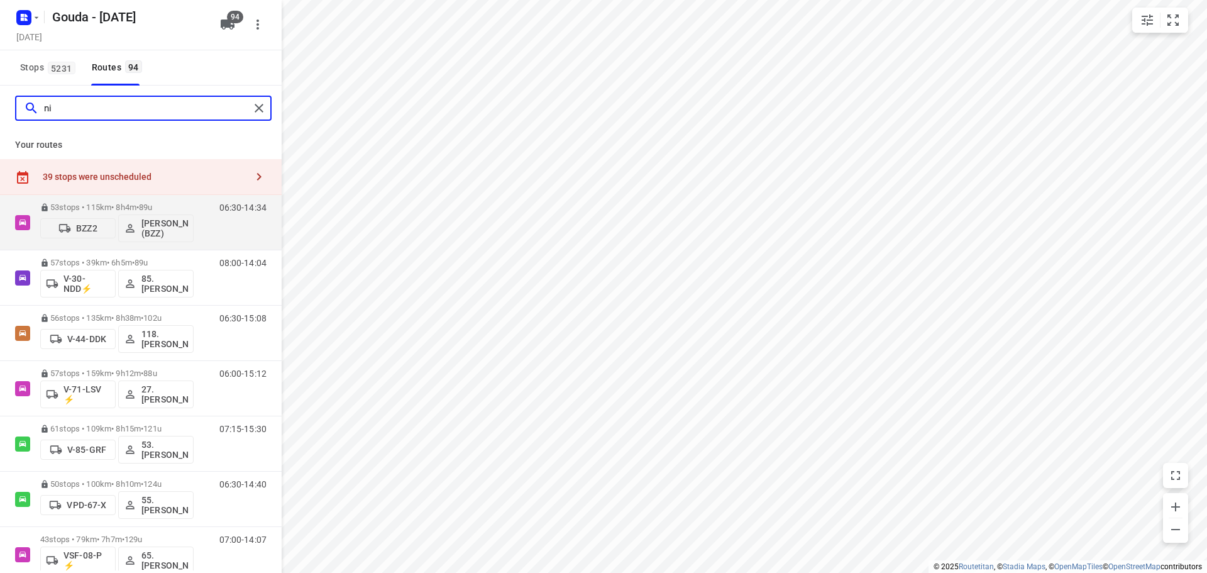
type input "n"
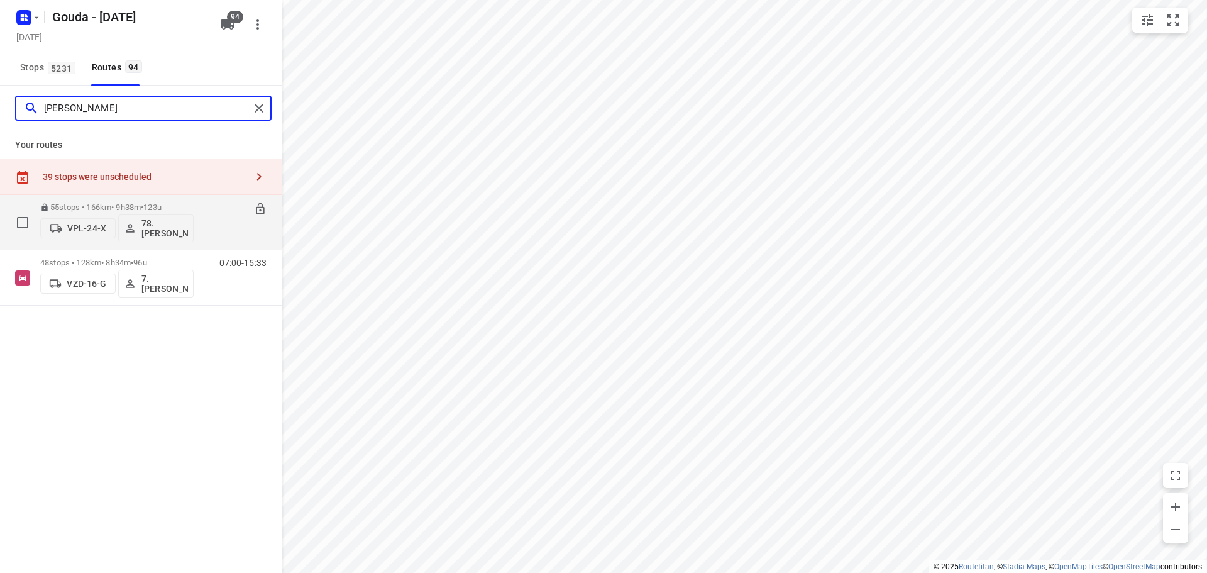
type input "[PERSON_NAME]"
click at [121, 200] on div "55 stops • 166km • 9h38m • 123u VPL-24-X 78.[PERSON_NAME]" at bounding box center [116, 222] width 153 height 52
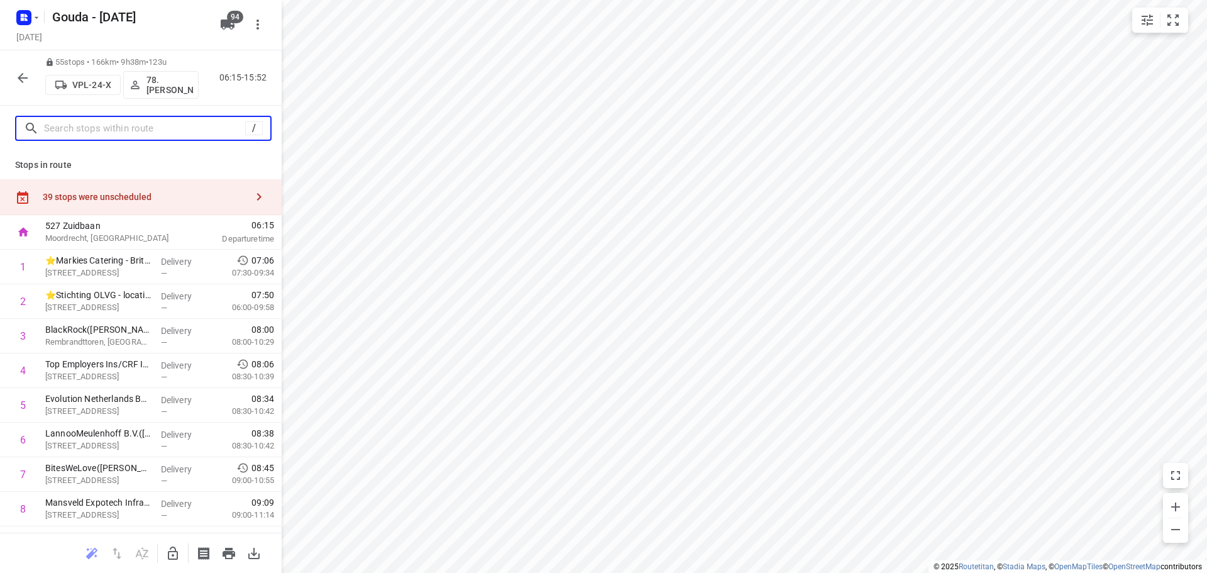
click at [149, 131] on input "text" at bounding box center [144, 128] width 201 height 19
click at [24, 72] on icon "button" at bounding box center [22, 77] width 15 height 15
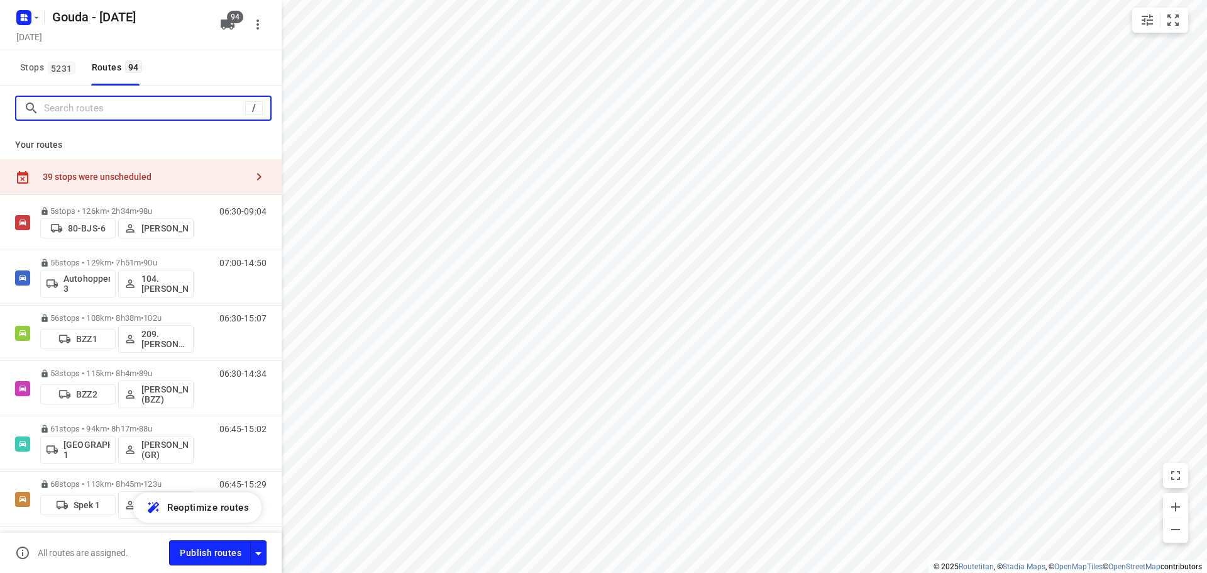
click at [109, 109] on input "Search routes" at bounding box center [144, 108] width 201 height 19
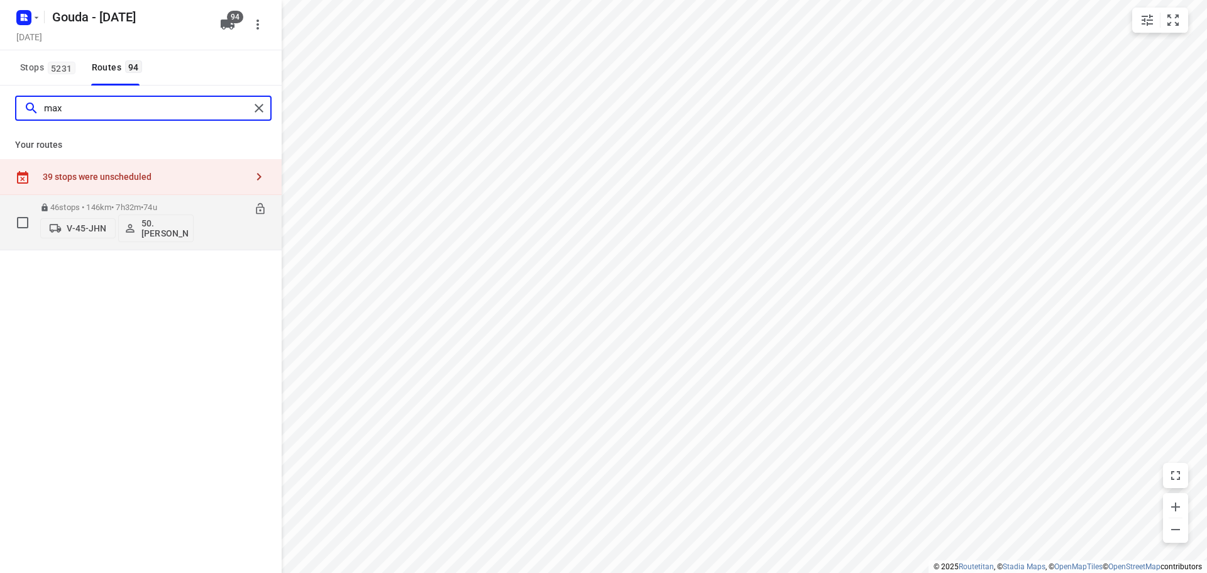
type input "max"
click at [126, 202] on p "46 stops • 146km • 7h32m • 74u" at bounding box center [116, 206] width 153 height 9
